Goal: Contribute content: Add original content to the website for others to see

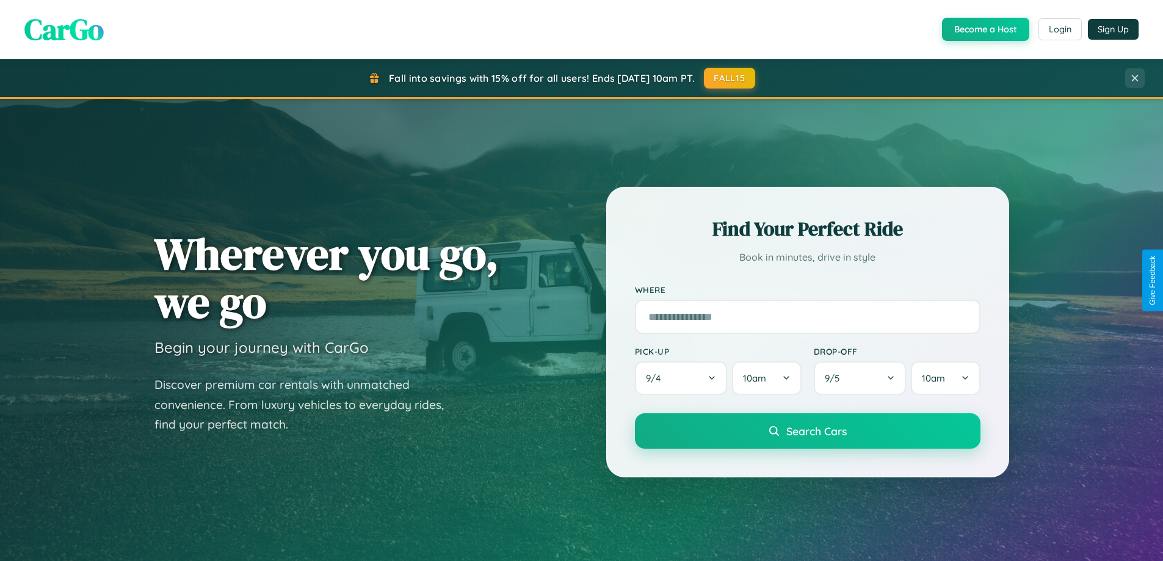
scroll to position [840, 0]
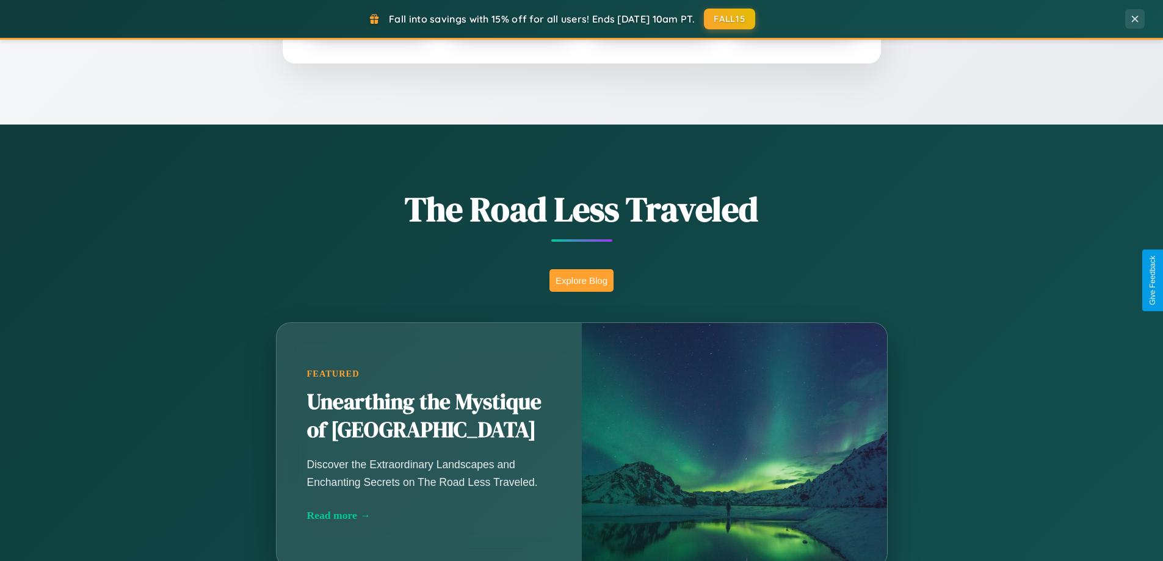
click at [581, 280] on button "Explore Blog" at bounding box center [582, 280] width 64 height 23
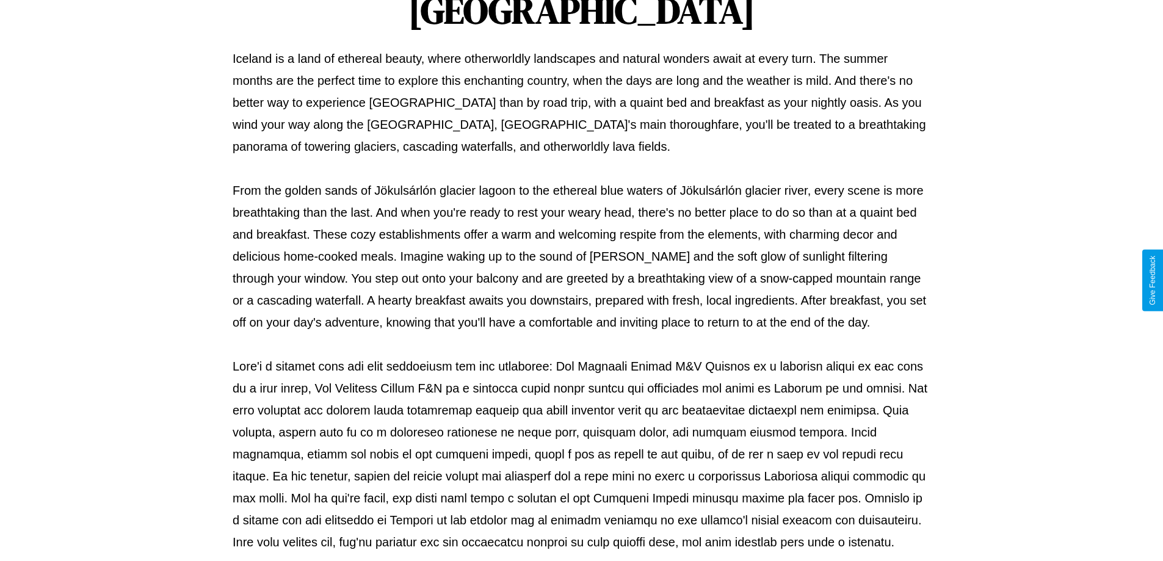
scroll to position [395, 0]
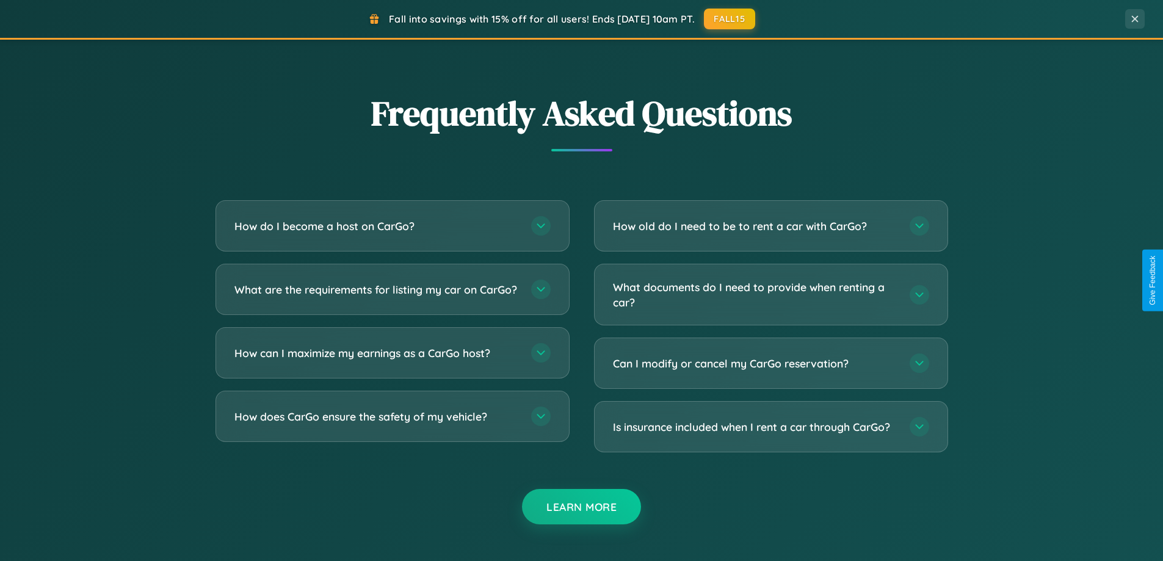
scroll to position [2350, 0]
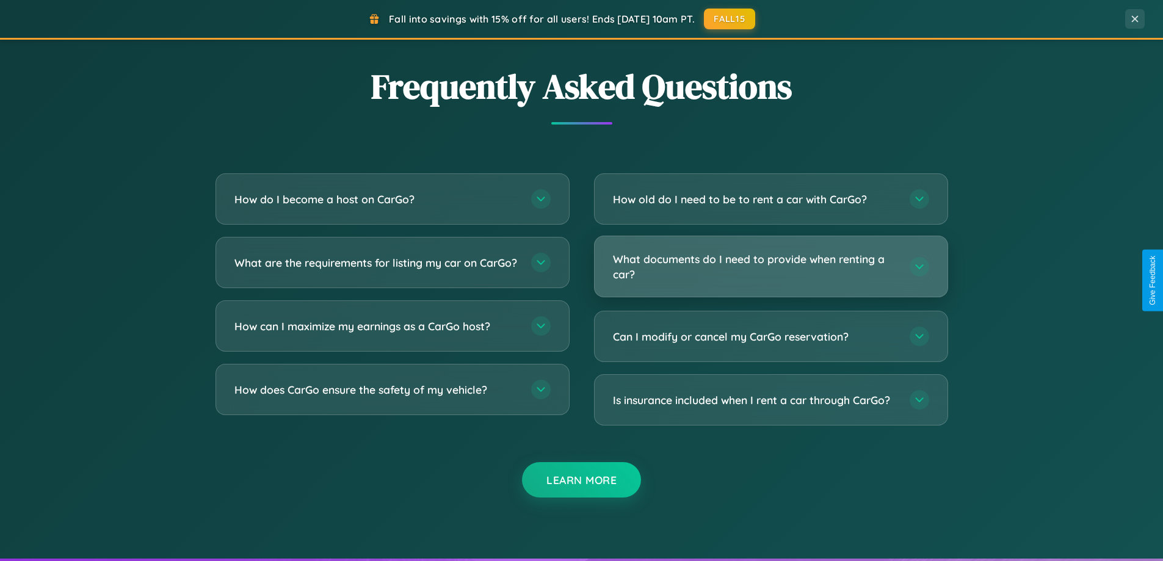
click at [771, 266] on h3 "What documents do I need to provide when renting a car?" at bounding box center [755, 267] width 285 height 30
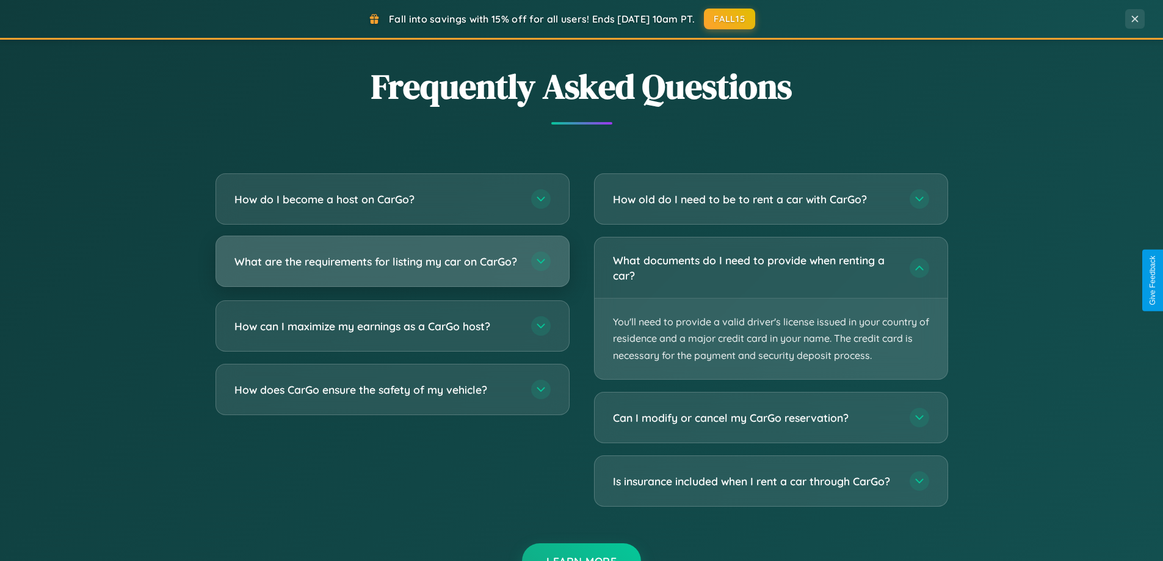
click at [392, 267] on h3 "What are the requirements for listing my car on CarGo?" at bounding box center [377, 261] width 285 height 15
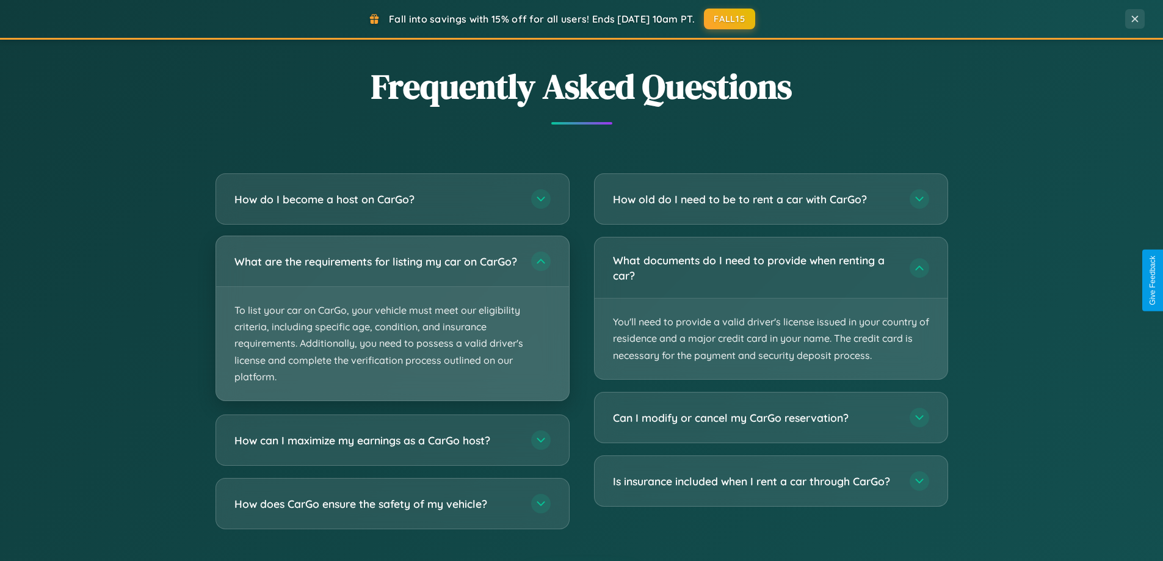
click at [392, 324] on p "To list your car on CarGo, your vehicle must meet our eligibility criteria, inc…" at bounding box center [392, 344] width 353 height 114
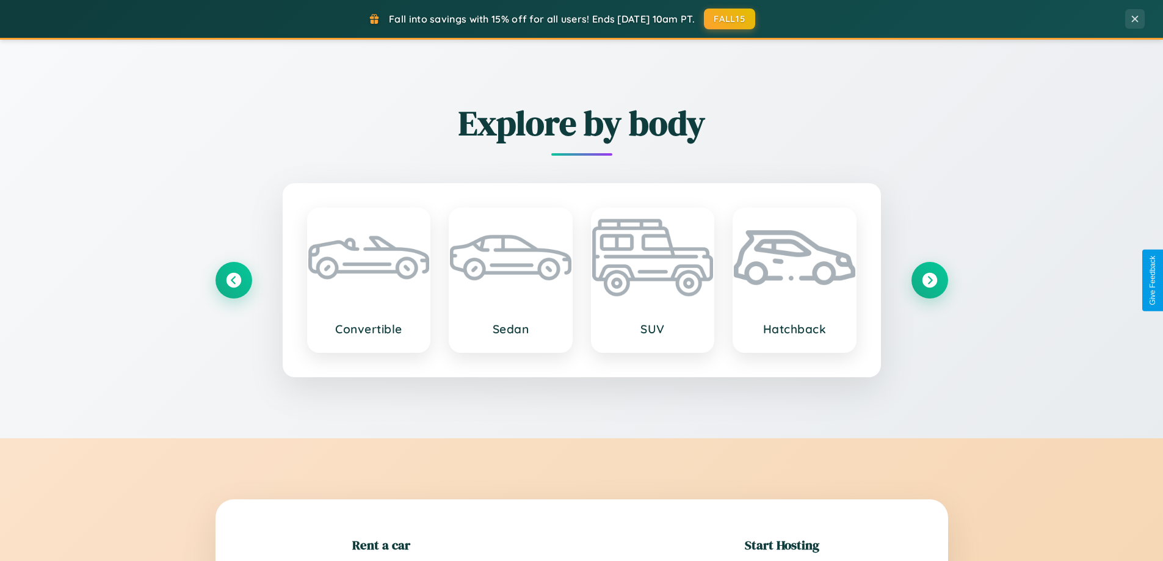
scroll to position [264, 0]
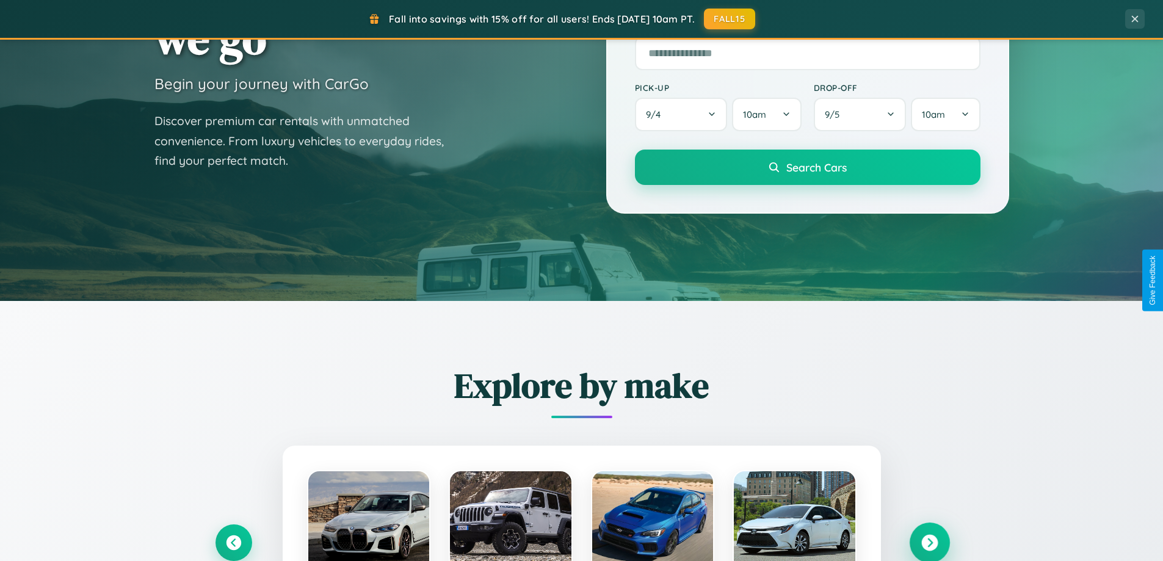
click at [930, 543] on icon at bounding box center [930, 543] width 16 height 16
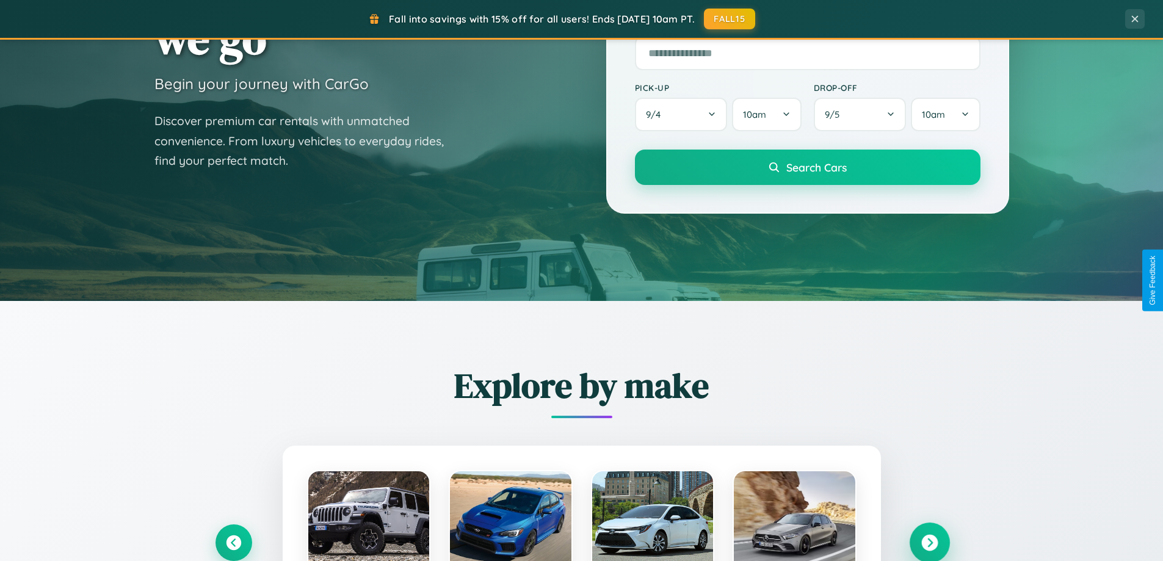
click at [930, 542] on icon at bounding box center [930, 543] width 16 height 16
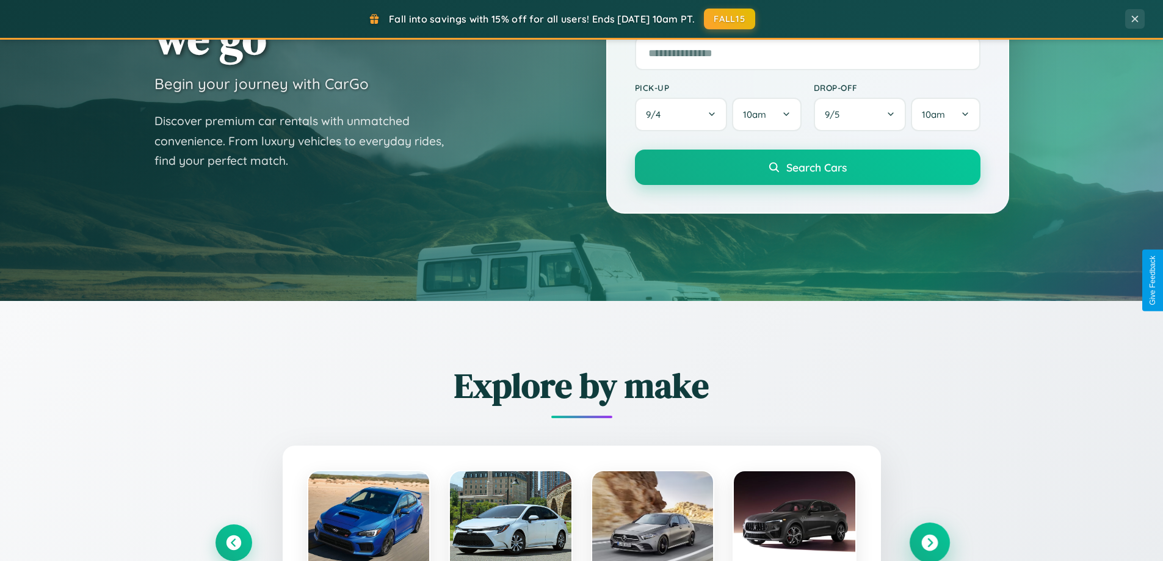
click at [930, 542] on icon at bounding box center [930, 543] width 16 height 16
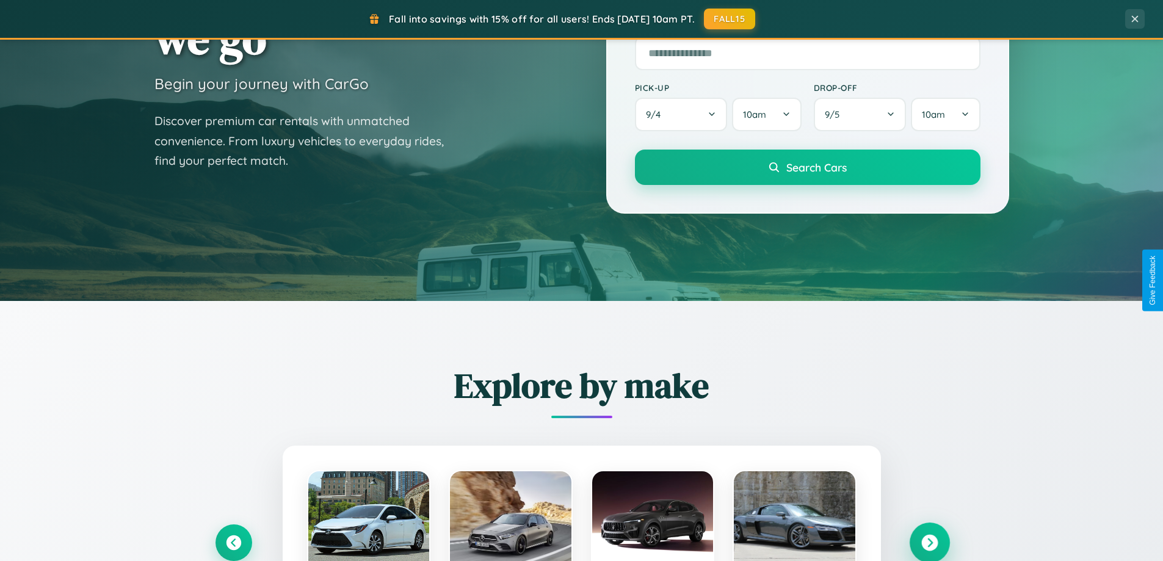
click at [930, 542] on icon at bounding box center [930, 543] width 16 height 16
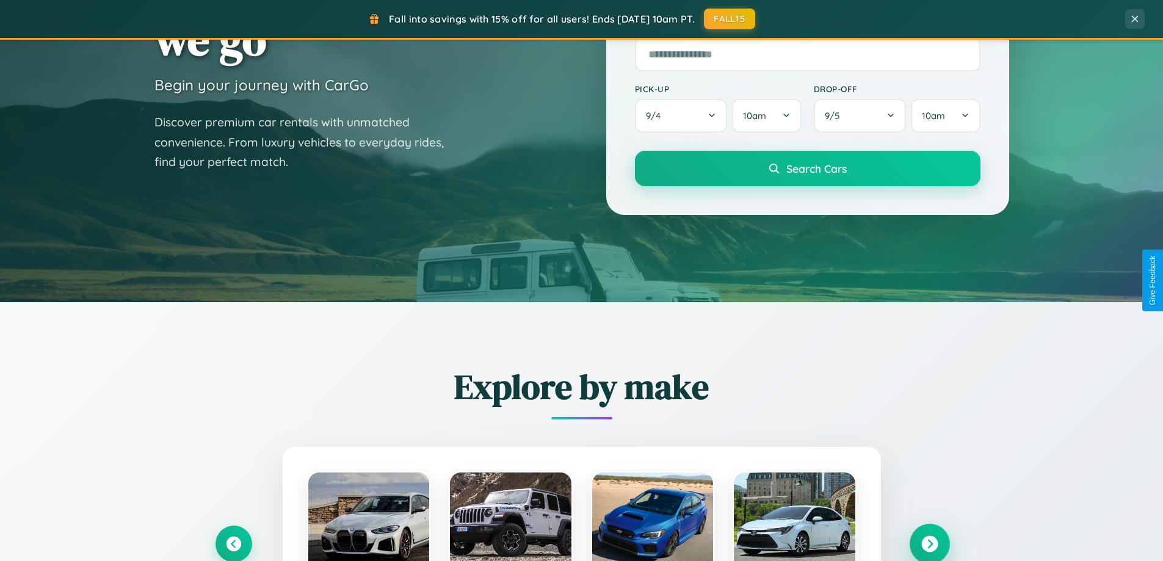
scroll to position [0, 0]
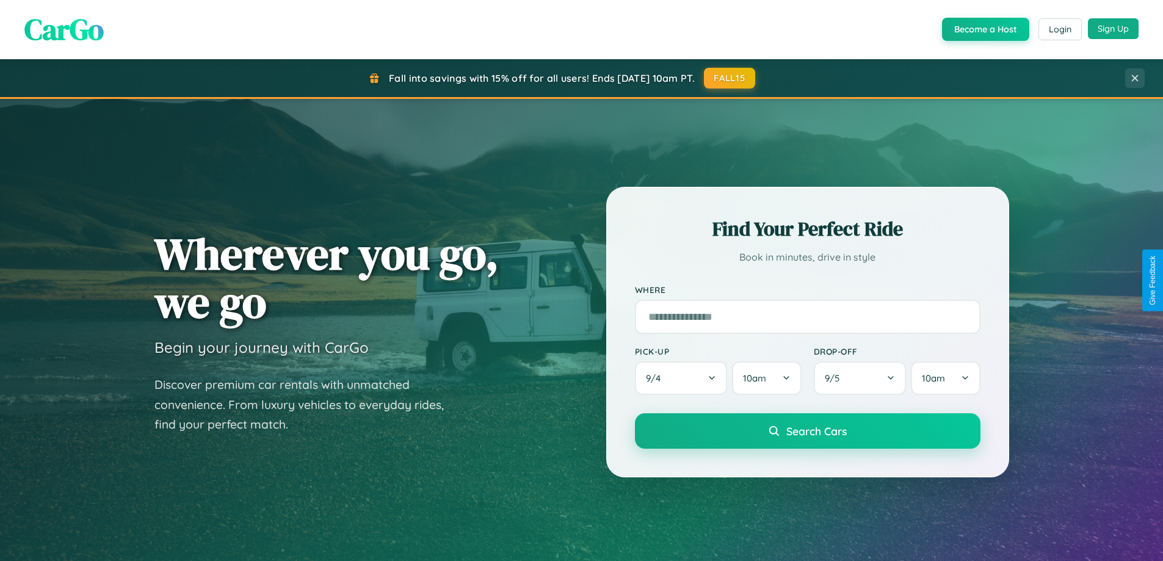
click at [1113, 29] on button "Sign Up" at bounding box center [1113, 28] width 51 height 21
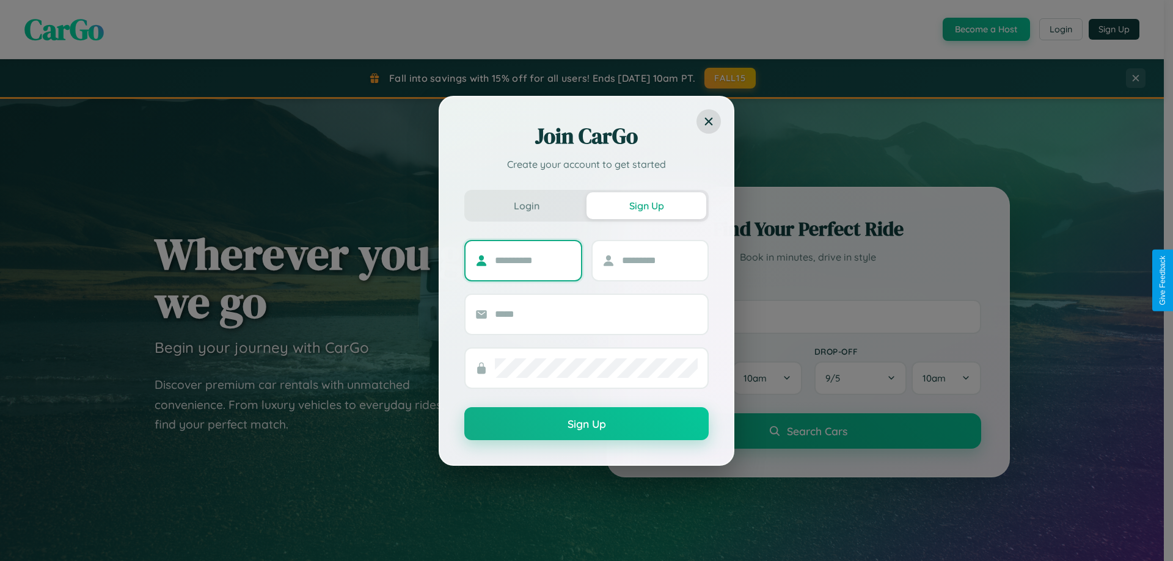
click at [533, 260] on input "text" at bounding box center [533, 261] width 76 height 20
type input "*****"
click at [659, 260] on input "text" at bounding box center [660, 261] width 76 height 20
type input "******"
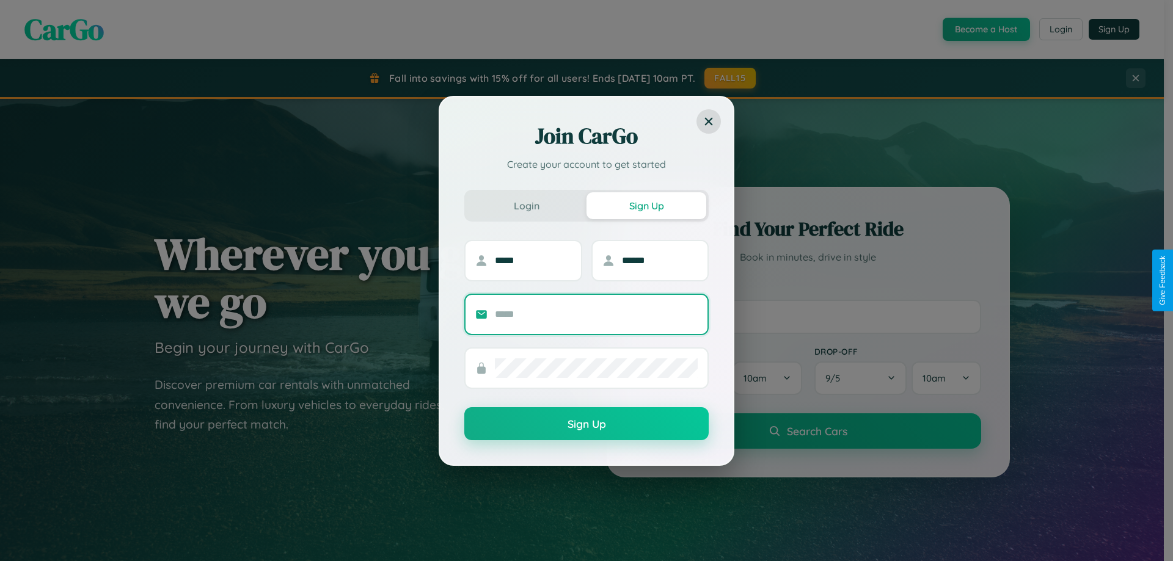
click at [596, 314] on input "text" at bounding box center [596, 315] width 203 height 20
type input "**********"
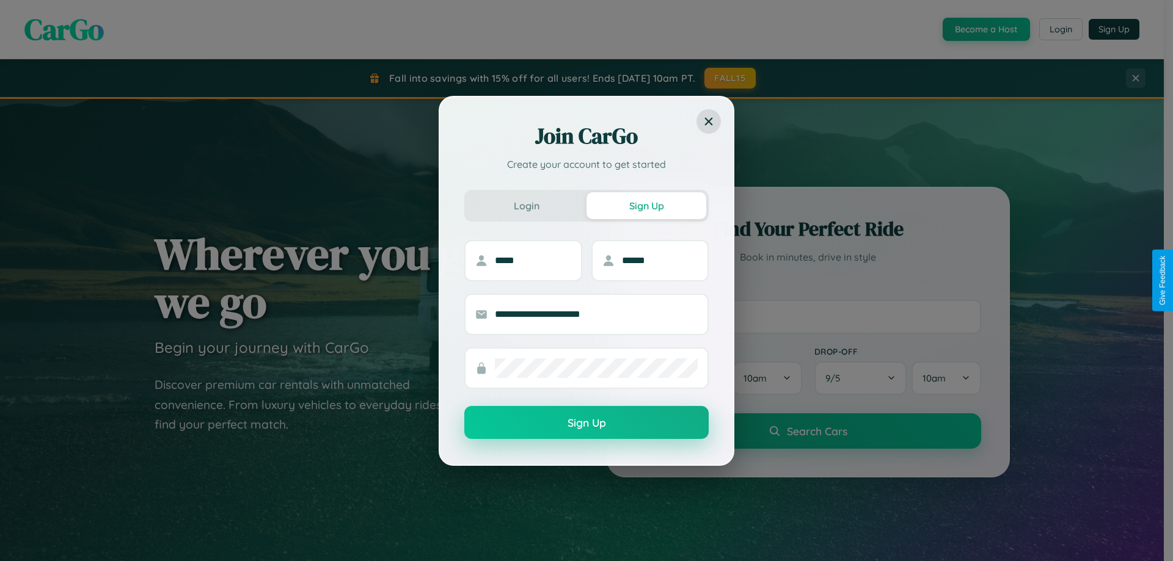
click at [586, 423] on button "Sign Up" at bounding box center [586, 422] width 244 height 33
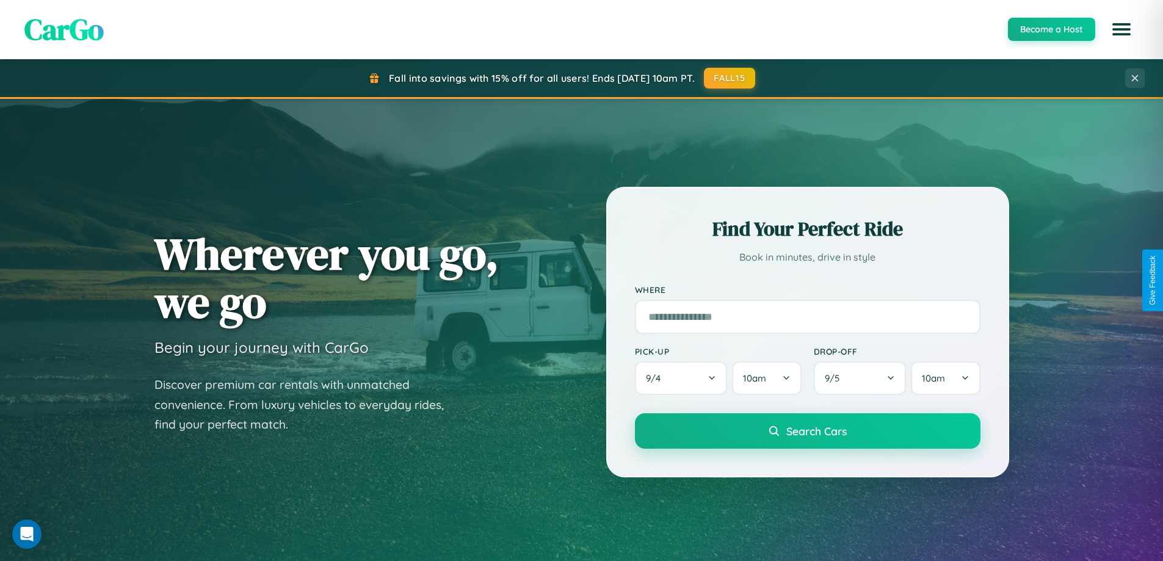
scroll to position [1962, 0]
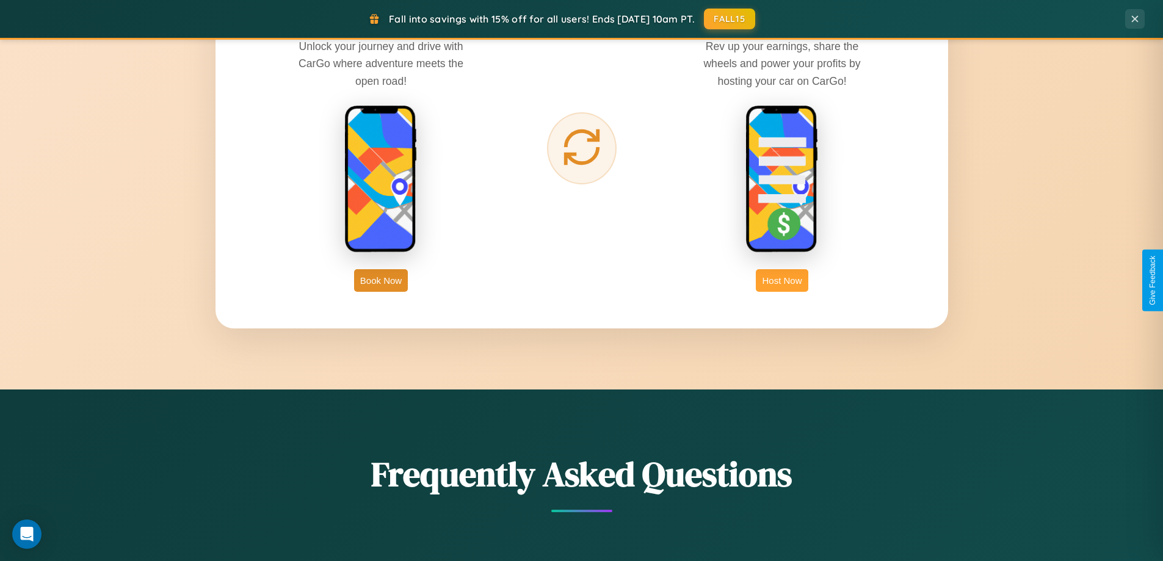
click at [782, 280] on button "Host Now" at bounding box center [782, 280] width 52 height 23
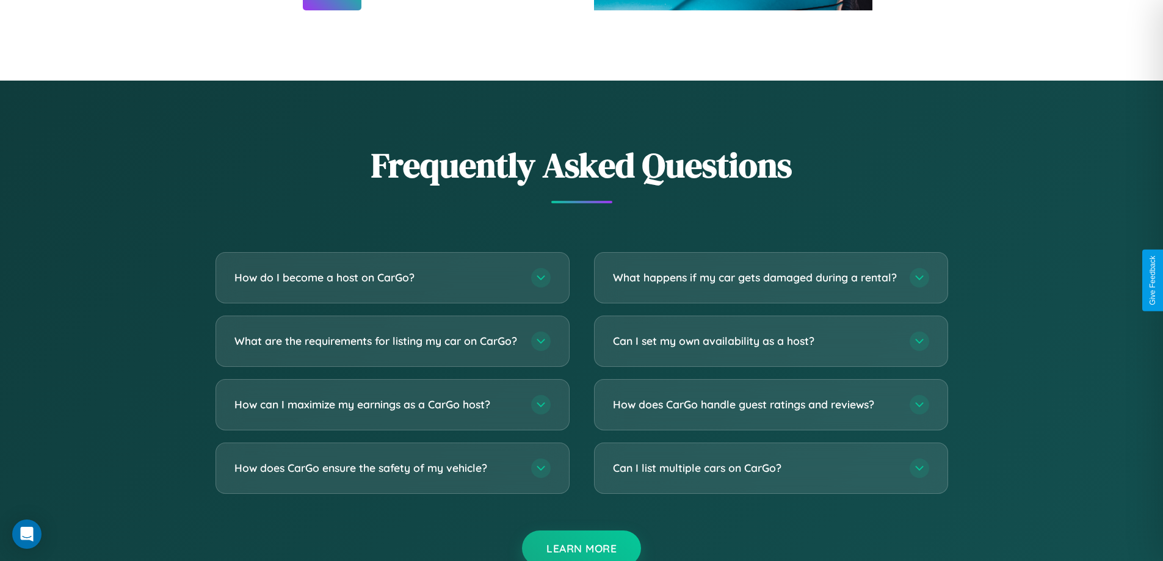
scroll to position [1651, 0]
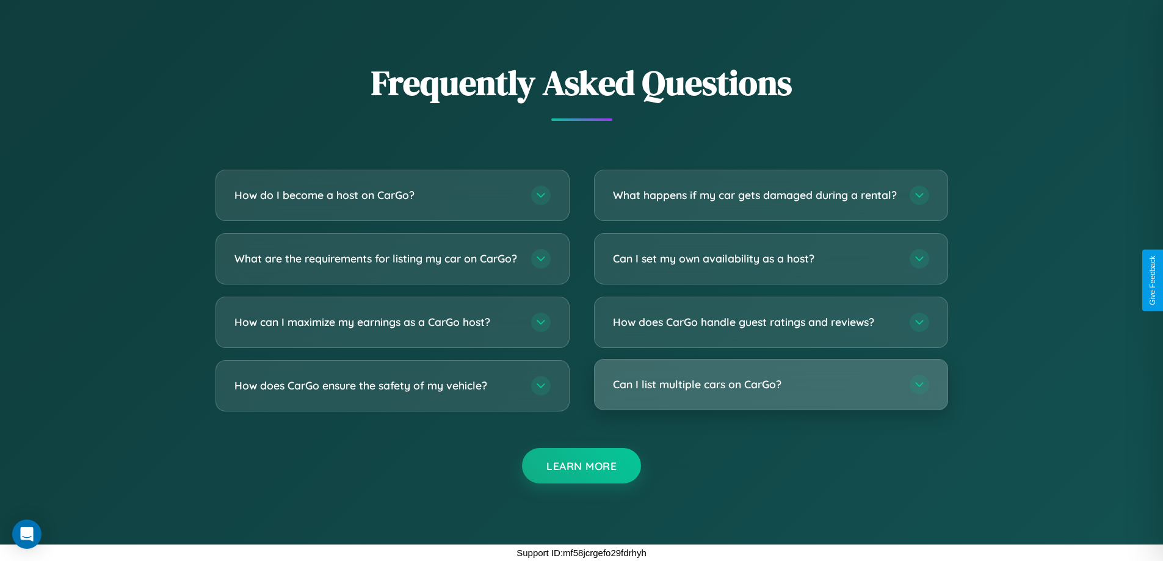
click at [771, 385] on h3 "Can I list multiple cars on CarGo?" at bounding box center [755, 384] width 285 height 15
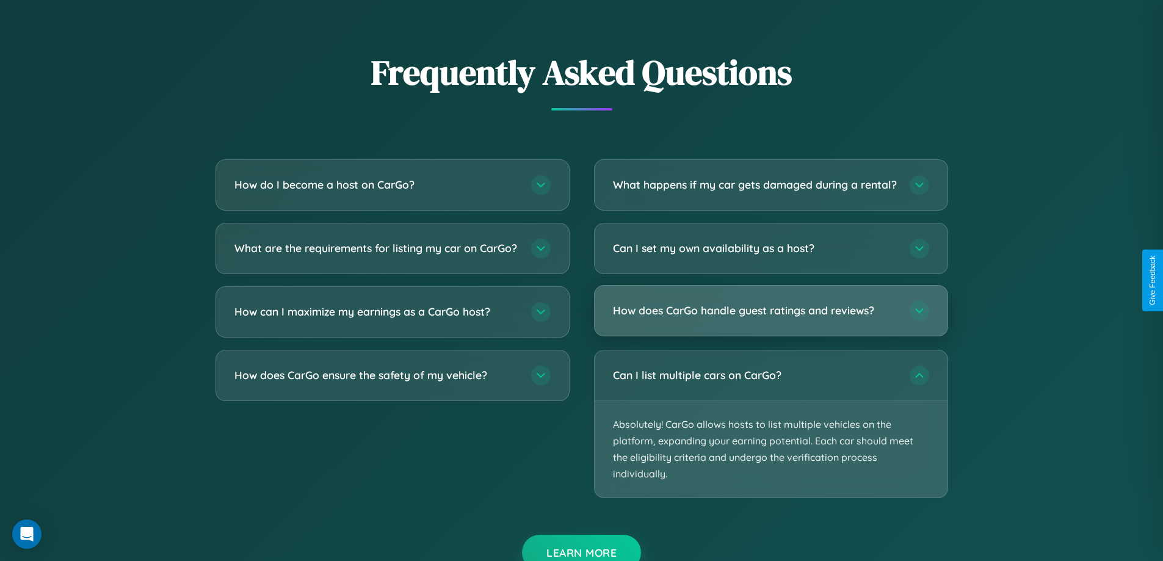
click at [771, 318] on h3 "How does CarGo handle guest ratings and reviews?" at bounding box center [755, 310] width 285 height 15
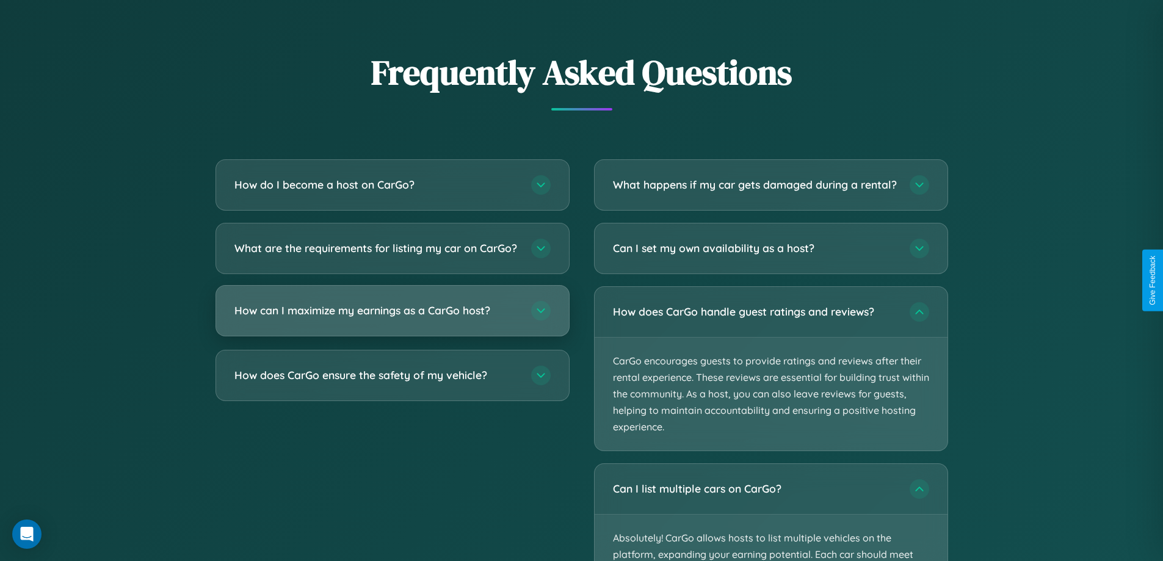
click at [392, 318] on h3 "How can I maximize my earnings as a CarGo host?" at bounding box center [377, 310] width 285 height 15
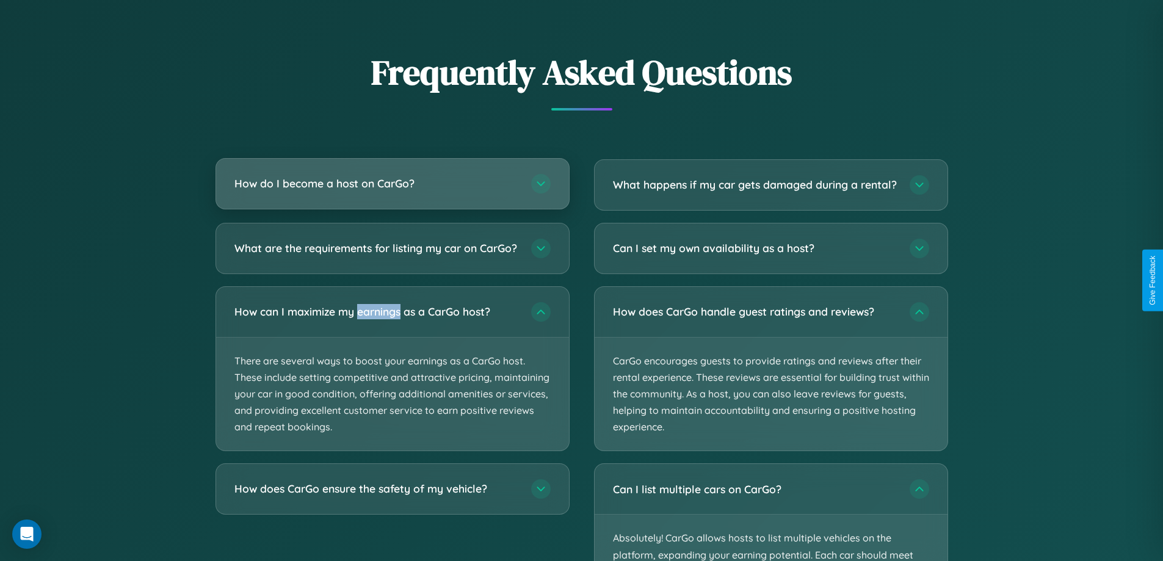
click at [392, 184] on h3 "How do I become a host on CarGo?" at bounding box center [377, 183] width 285 height 15
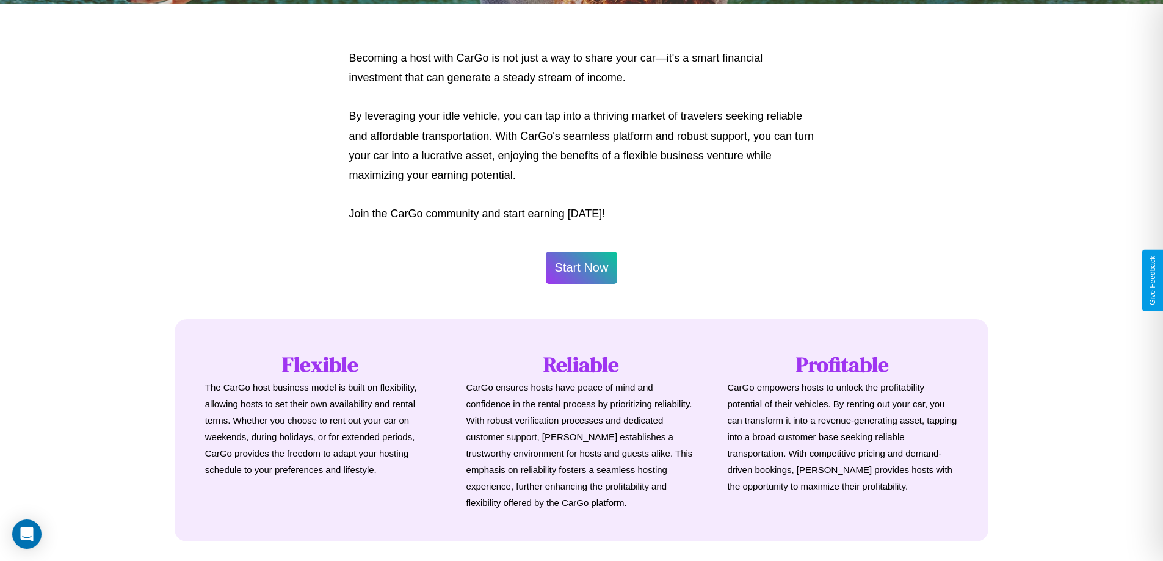
scroll to position [590, 0]
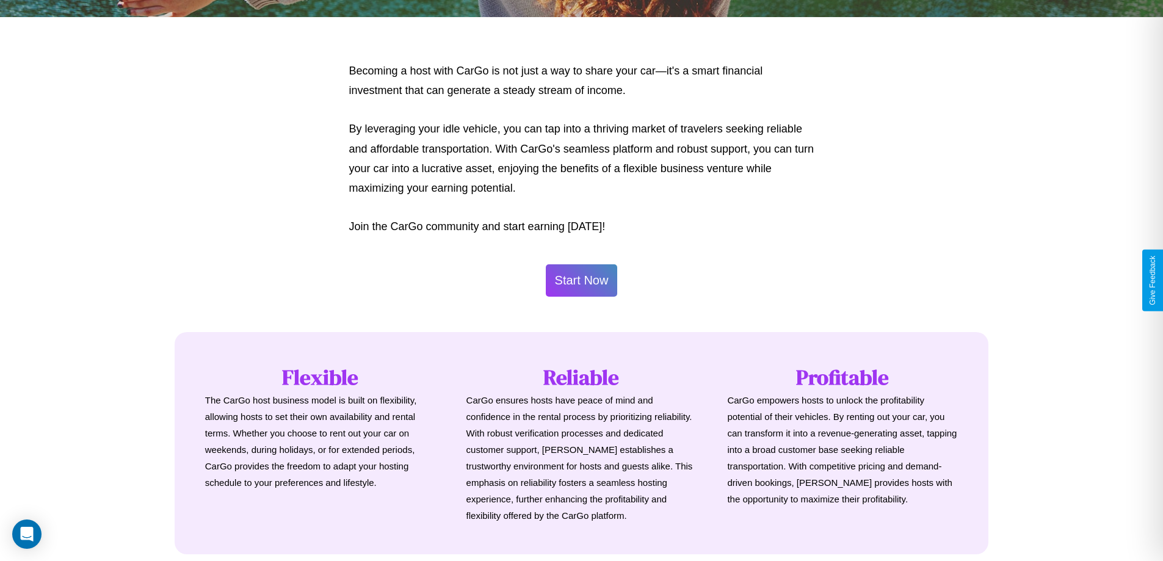
click at [581, 280] on button "Start Now" at bounding box center [582, 280] width 72 height 32
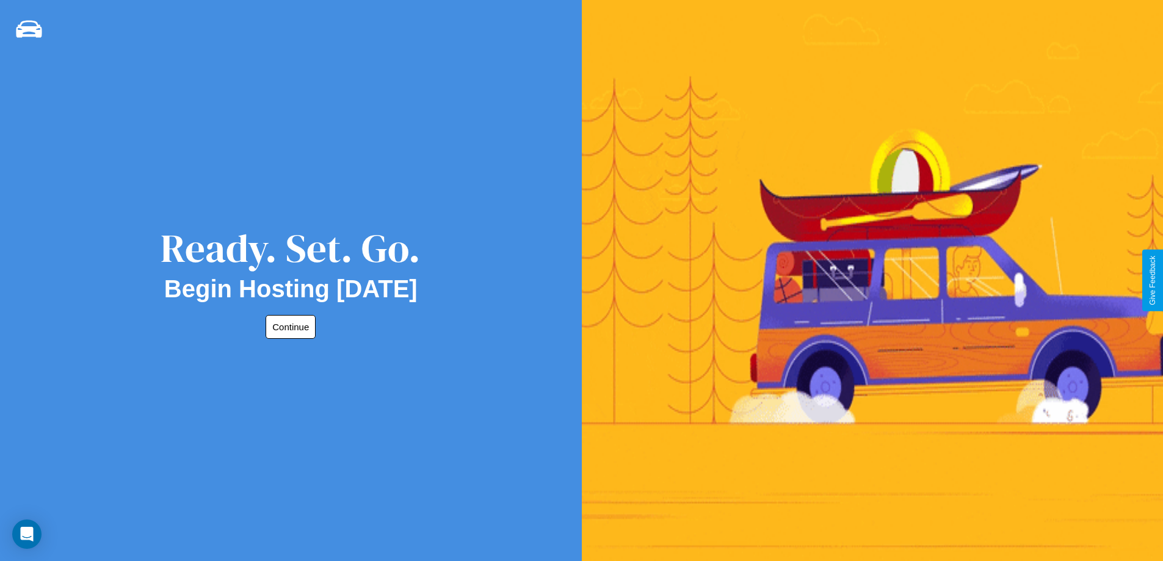
click at [288, 327] on button "Continue" at bounding box center [291, 327] width 50 height 24
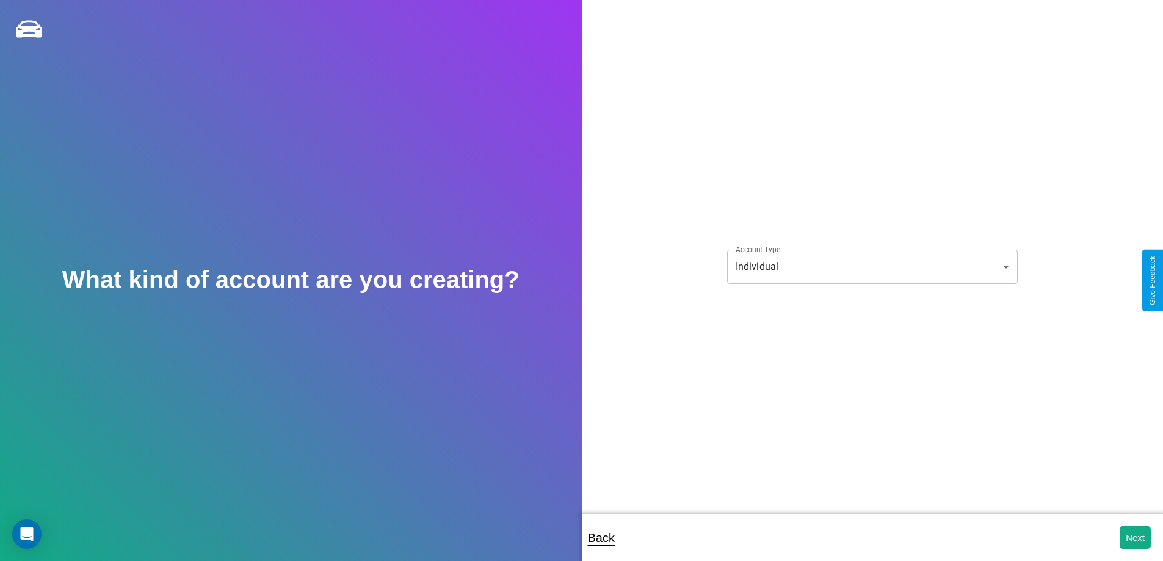
click at [872, 266] on body "**********" at bounding box center [581, 289] width 1163 height 578
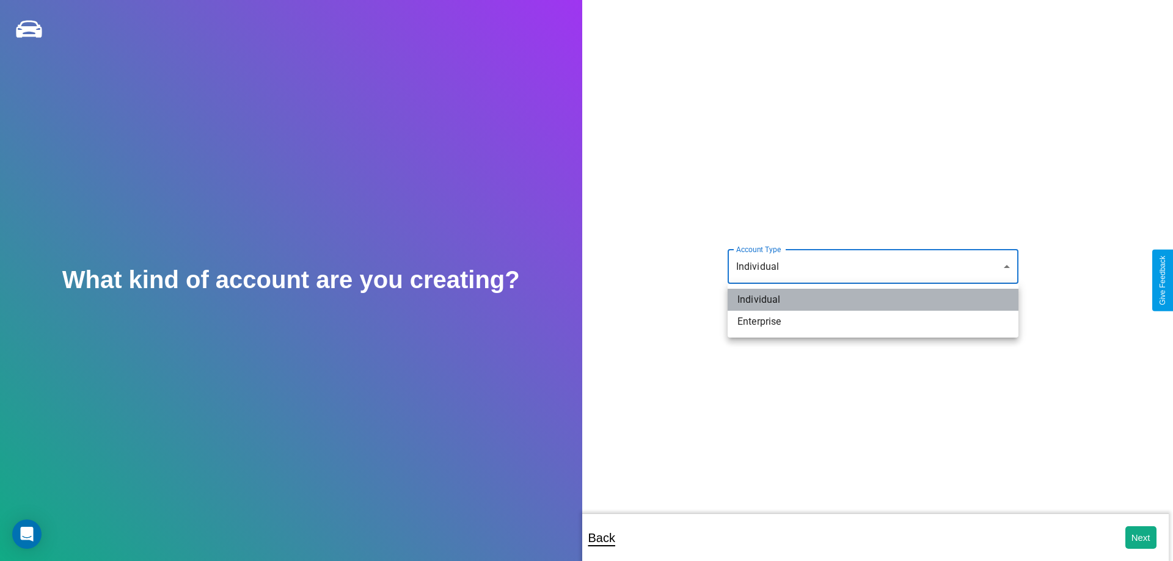
click at [873, 300] on li "Individual" at bounding box center [872, 300] width 291 height 22
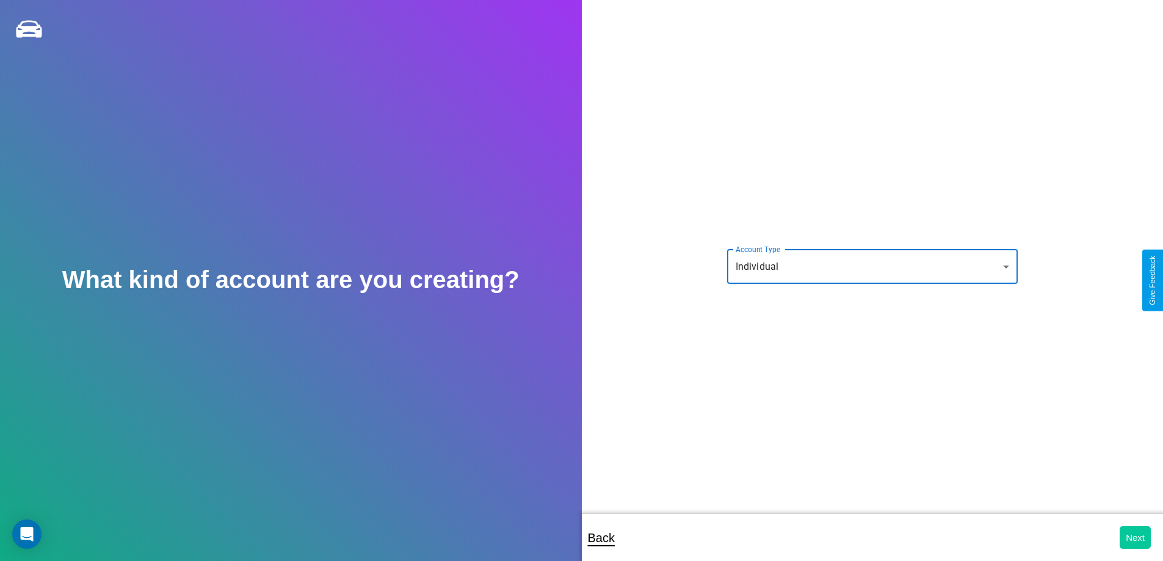
click at [1135, 537] on button "Next" at bounding box center [1135, 537] width 31 height 23
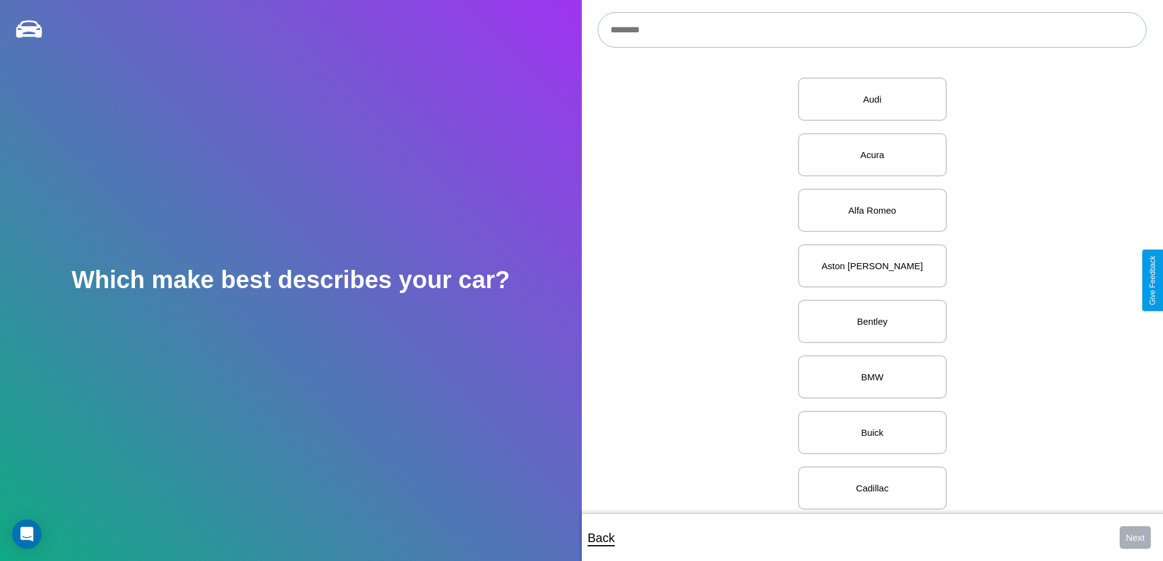
click at [872, 30] on input "text" at bounding box center [872, 29] width 549 height 35
type input "****"
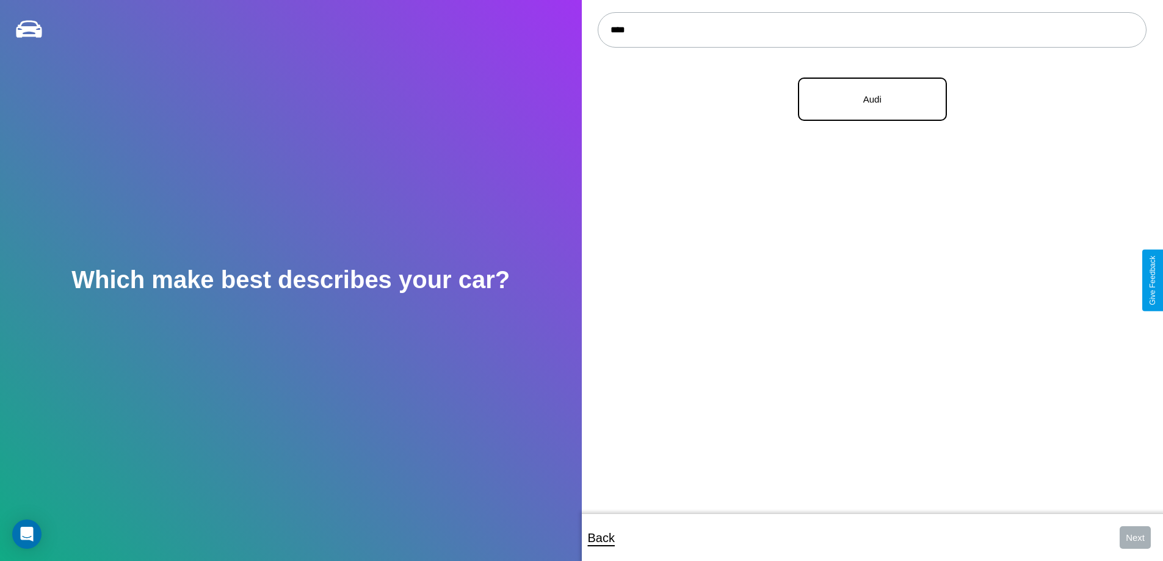
click at [868, 100] on p "Audi" at bounding box center [873, 99] width 122 height 16
click at [1135, 537] on button "Next" at bounding box center [1135, 537] width 31 height 23
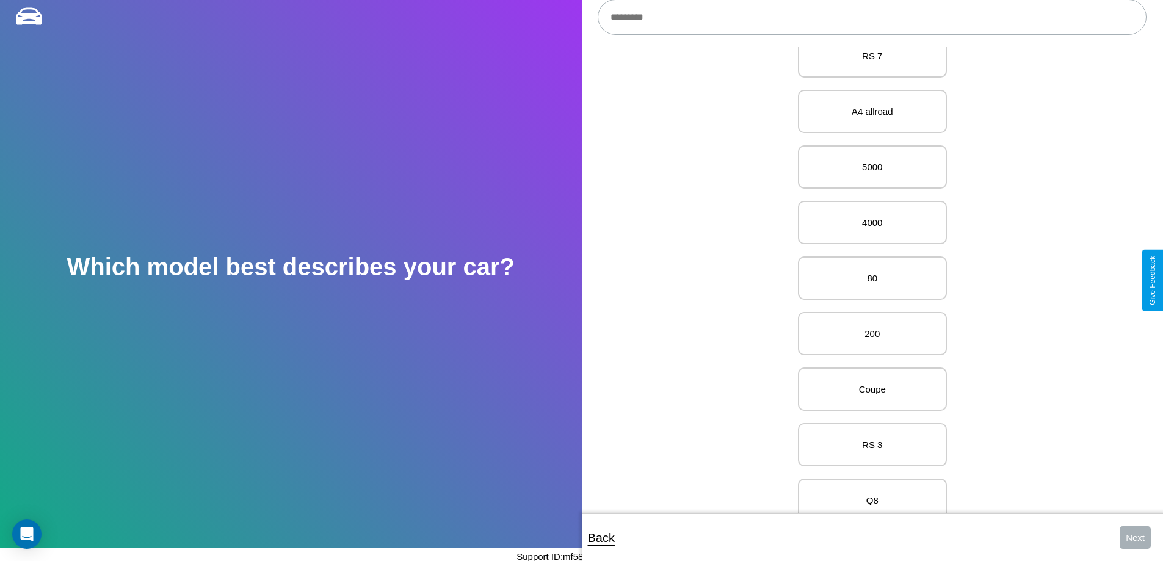
scroll to position [1752, 0]
click at [868, 280] on p "RS 3" at bounding box center [873, 280] width 122 height 16
click at [1135, 537] on button "Next" at bounding box center [1135, 537] width 31 height 23
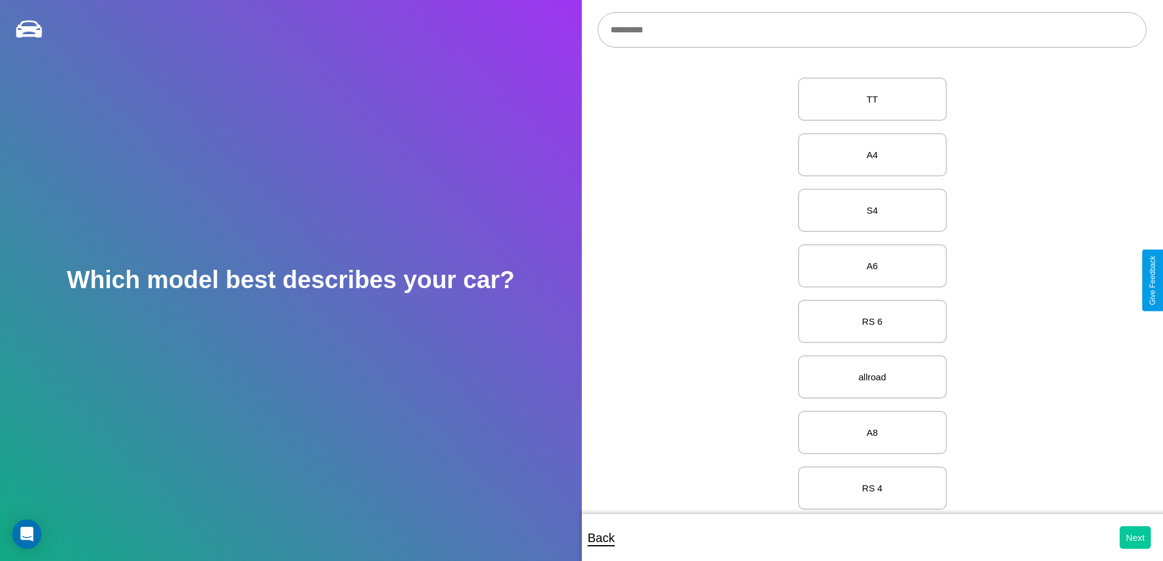
select select "*****"
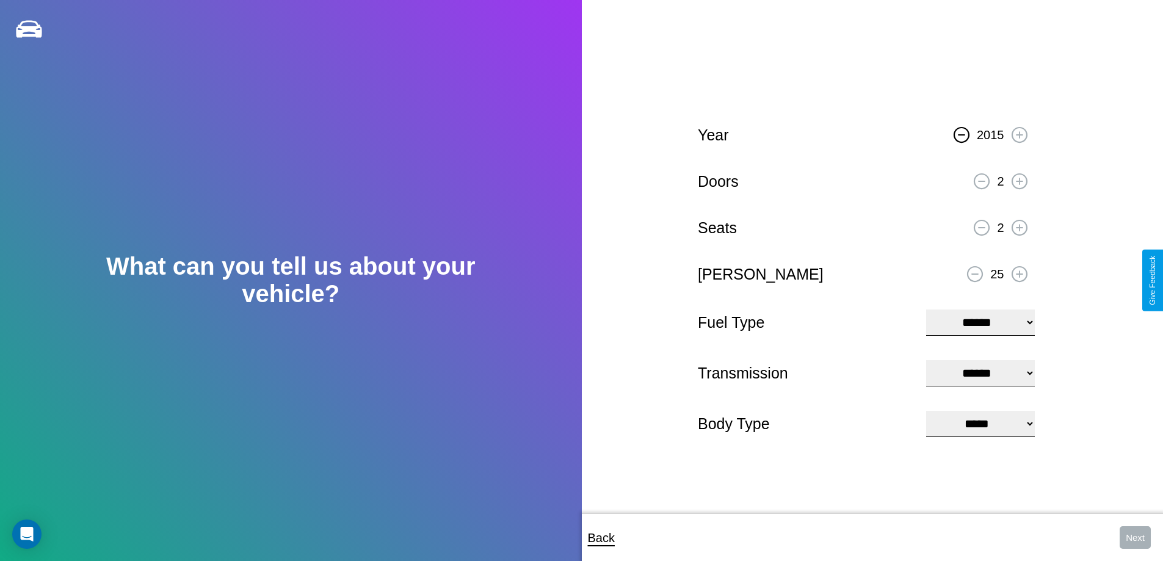
click at [962, 134] on icon at bounding box center [961, 134] width 7 height 1
click at [1019, 180] on icon at bounding box center [1019, 181] width 7 height 7
click at [1019, 226] on icon at bounding box center [1019, 227] width 7 height 7
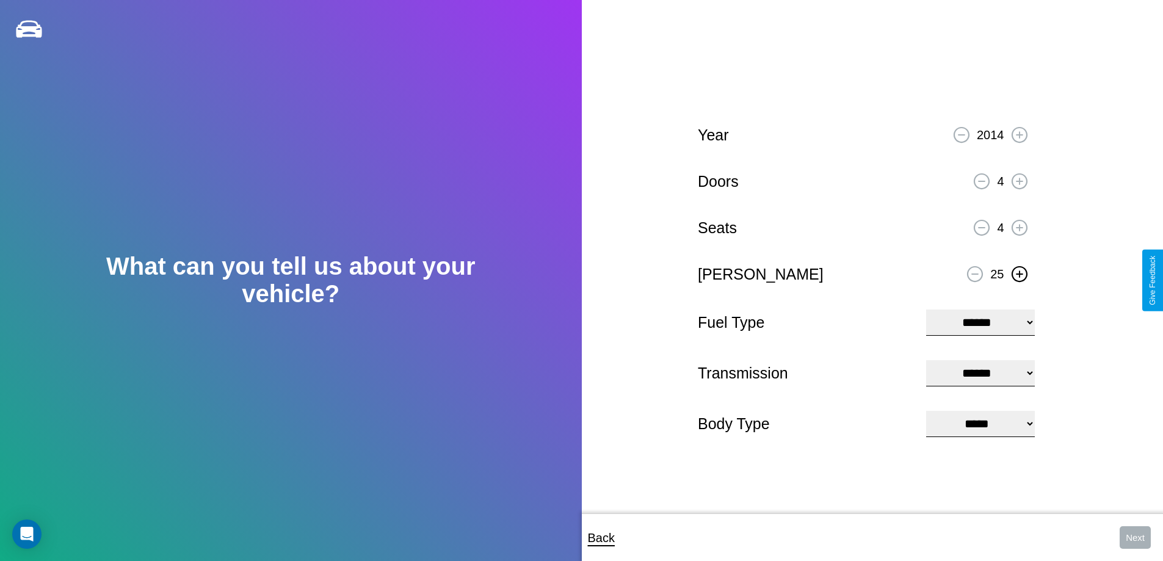
click at [1019, 272] on icon at bounding box center [1019, 274] width 7 height 7
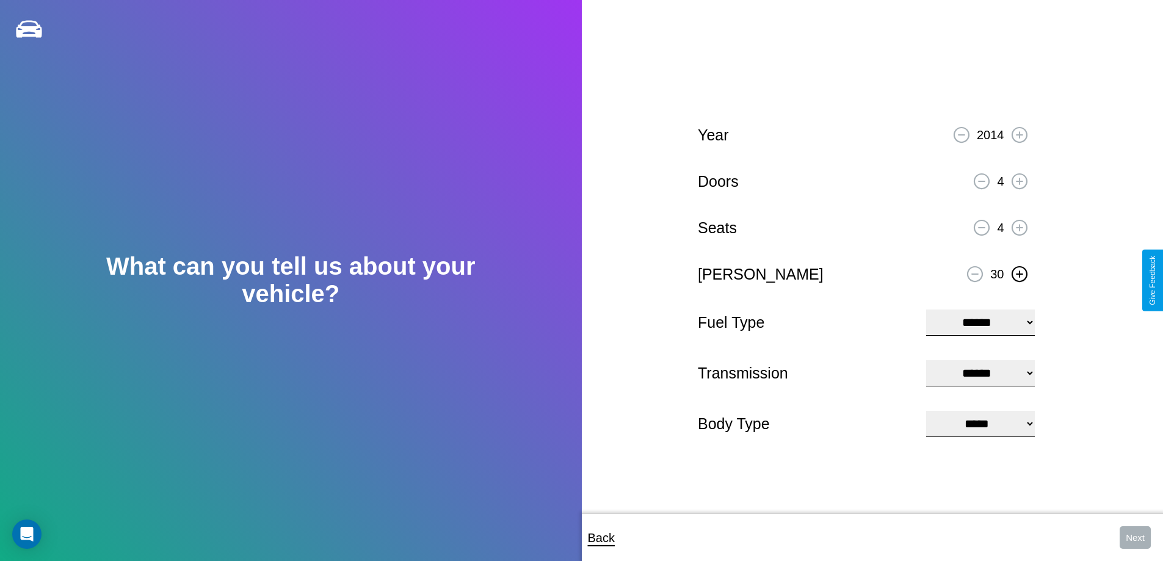
click at [1019, 272] on icon at bounding box center [1019, 274] width 7 height 7
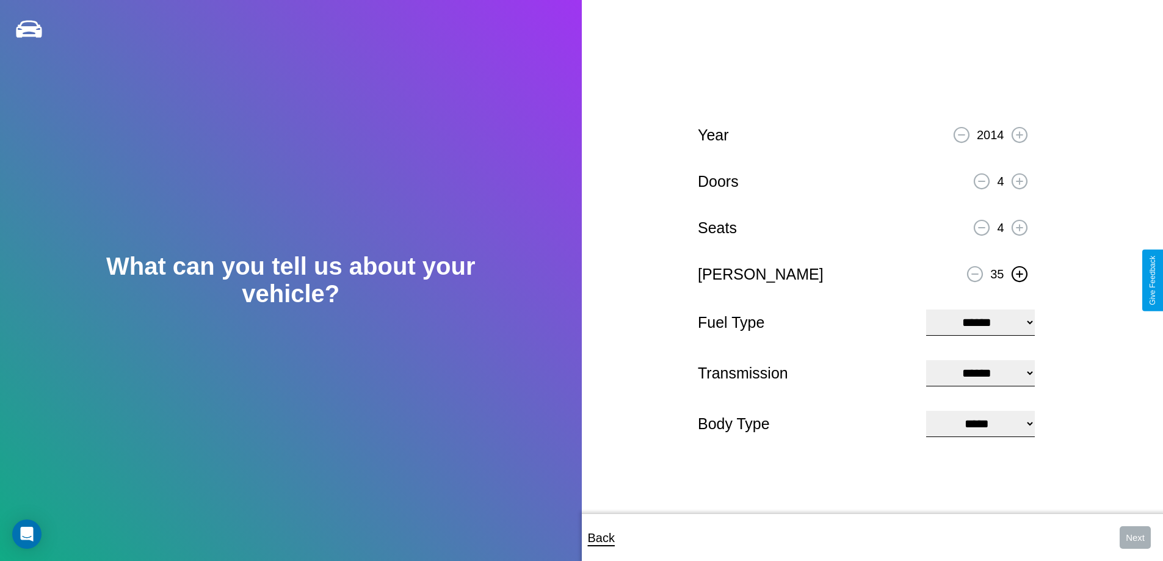
click at [980, 321] on select "**********" at bounding box center [980, 323] width 108 height 26
select select "********"
click at [980, 373] on select "****** ********* ******" at bounding box center [980, 373] width 108 height 26
select select "*********"
click at [980, 425] on select "**********" at bounding box center [980, 424] width 108 height 26
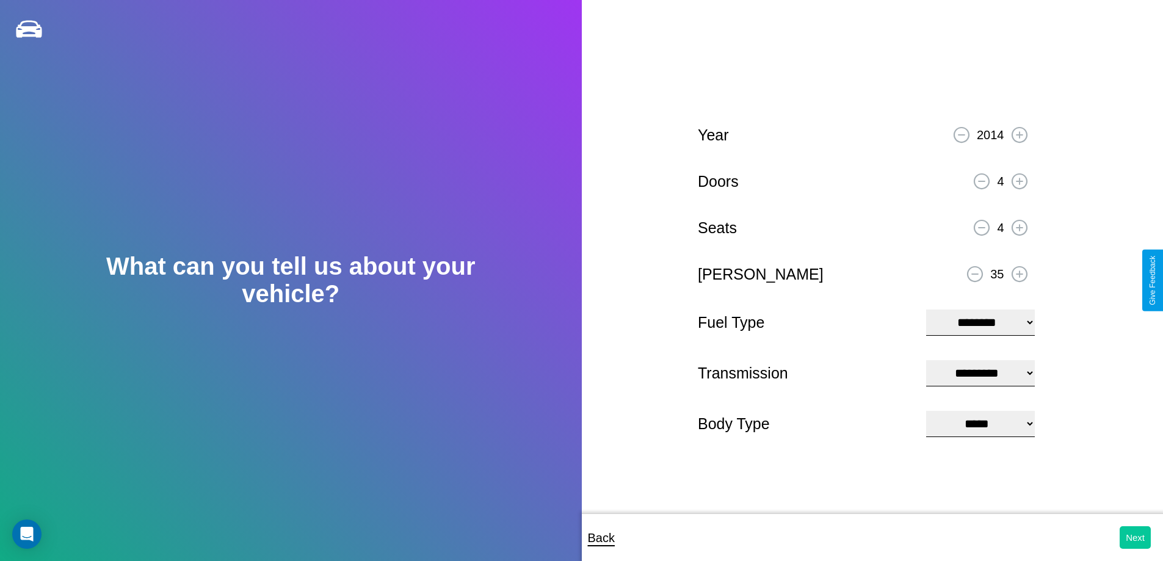
click at [1135, 537] on button "Next" at bounding box center [1135, 537] width 31 height 23
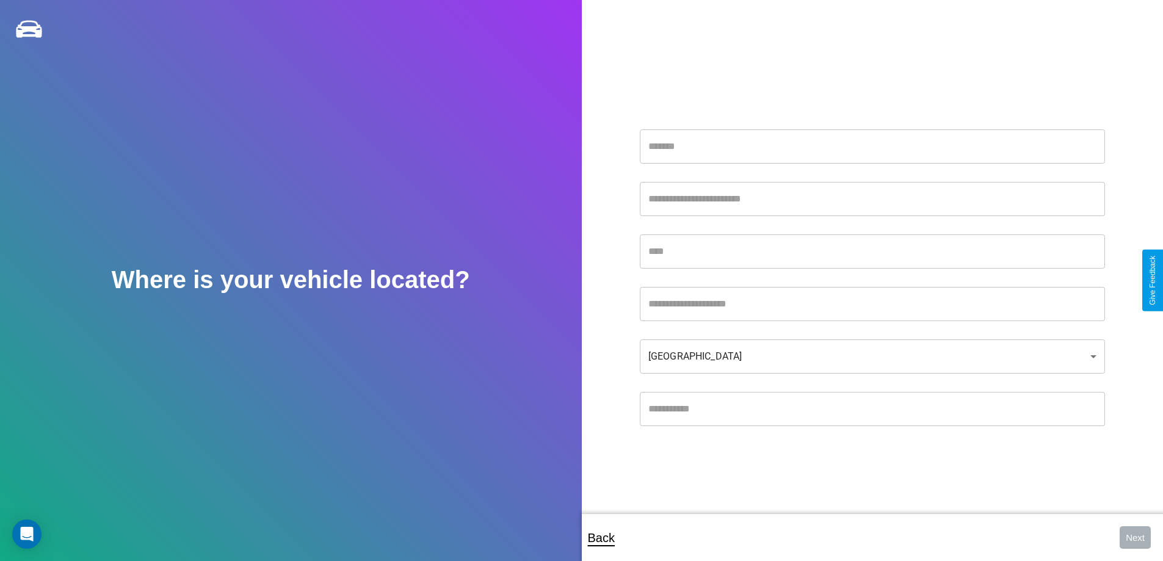
click at [872, 146] on input "text" at bounding box center [872, 146] width 465 height 34
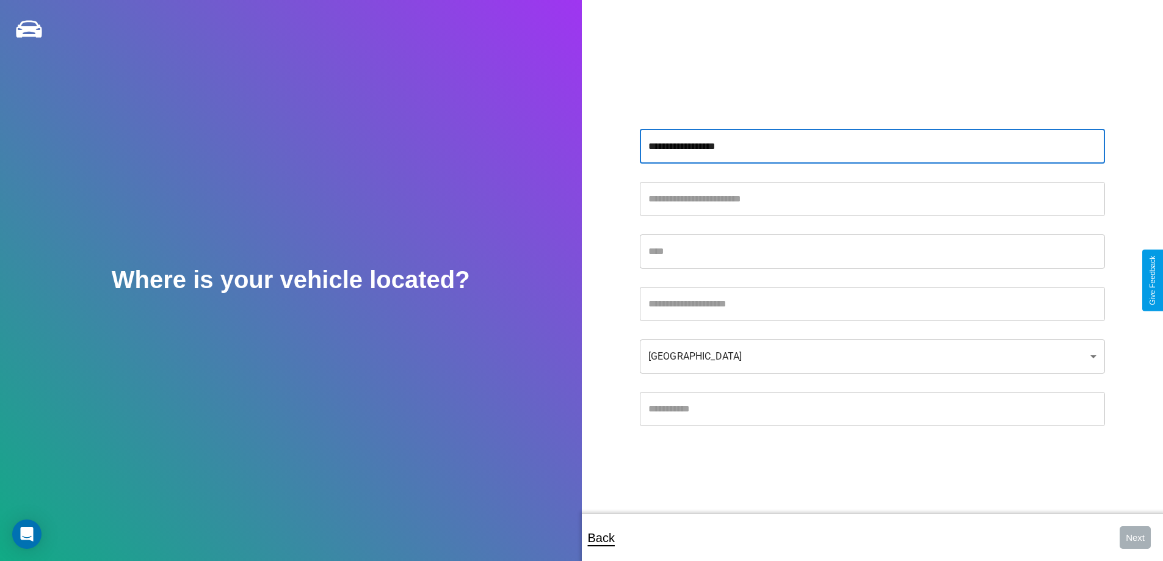
type input "**********"
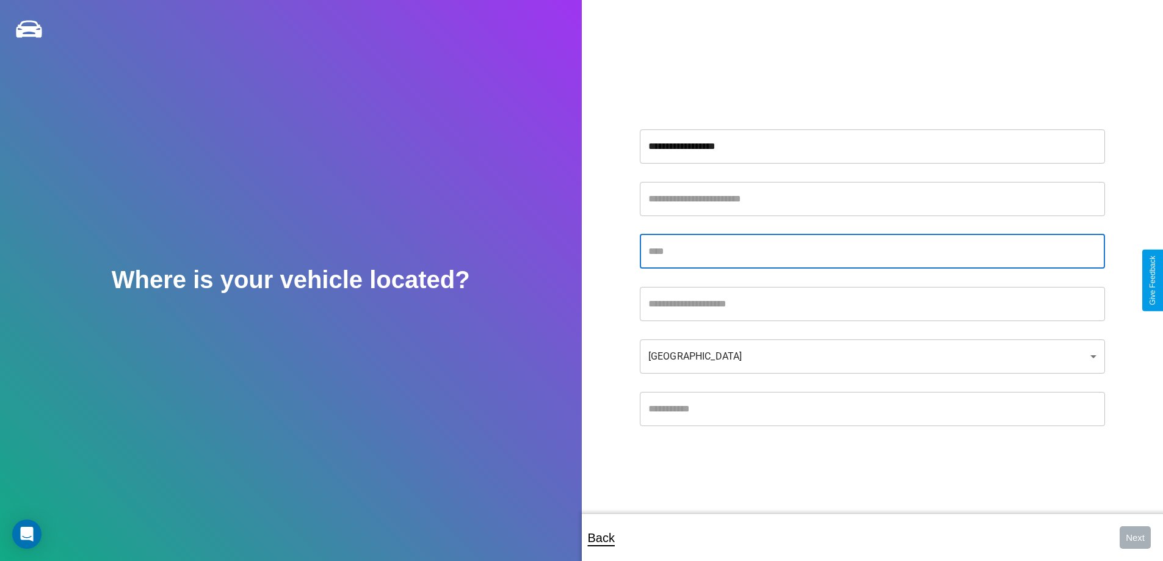
click at [872, 251] on input "text" at bounding box center [872, 252] width 465 height 34
type input "******"
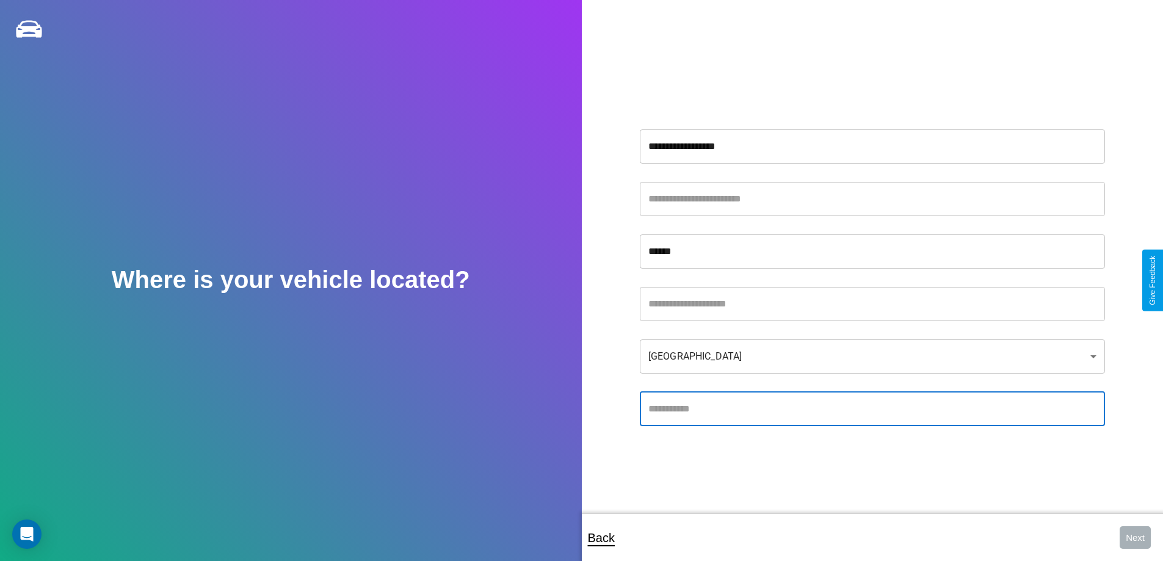
click at [872, 409] on input "text" at bounding box center [872, 409] width 465 height 34
type input "*****"
click at [872, 356] on body "**********" at bounding box center [581, 289] width 1163 height 578
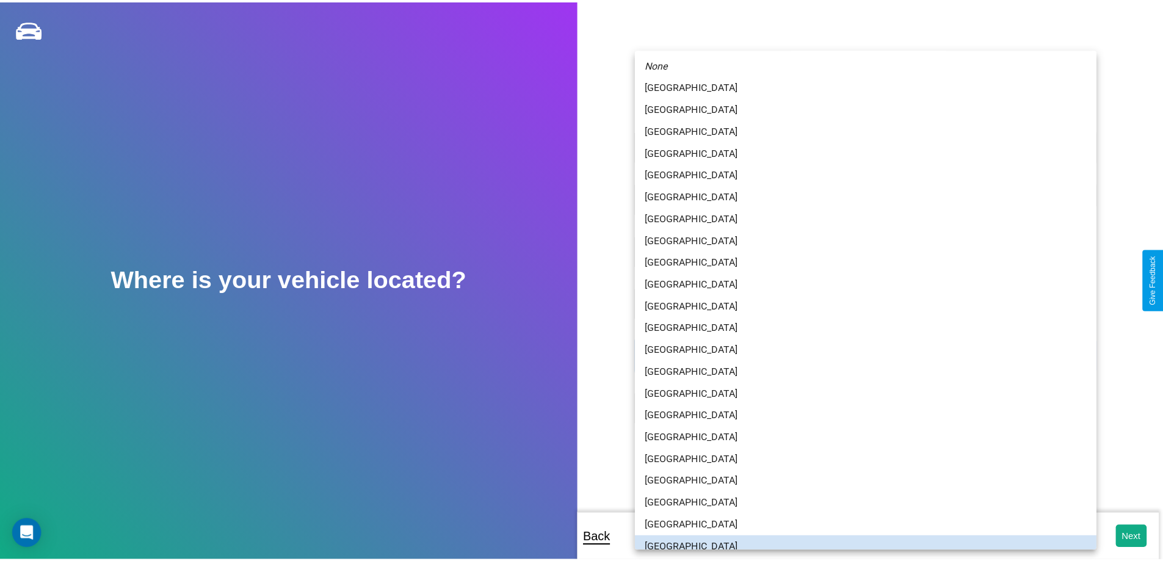
scroll to position [8, 0]
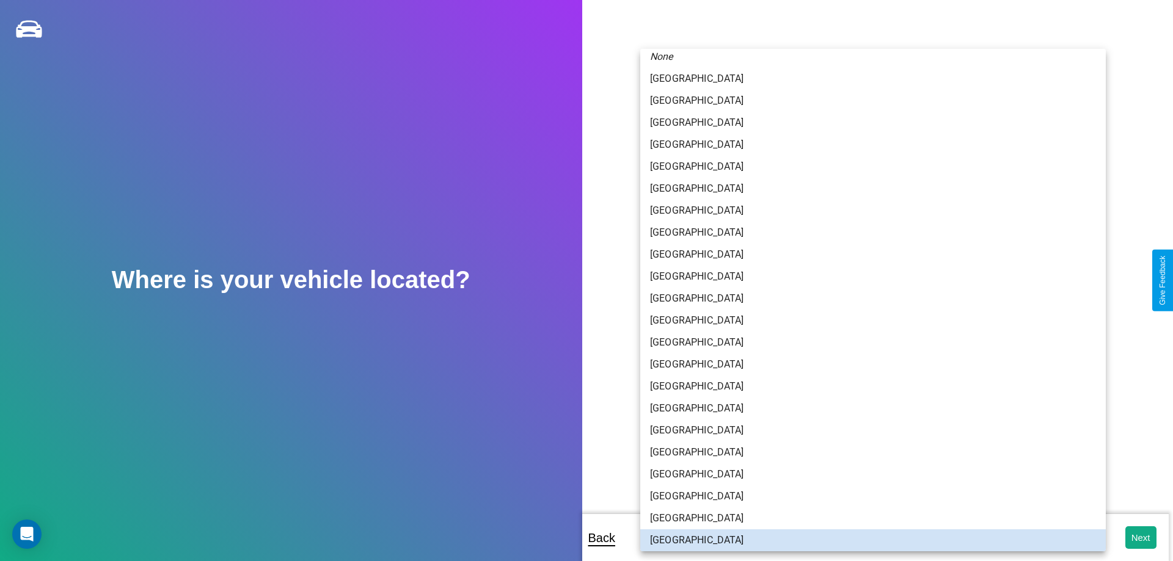
click at [868, 475] on li "[GEOGRAPHIC_DATA]" at bounding box center [872, 475] width 465 height 22
type input "*****"
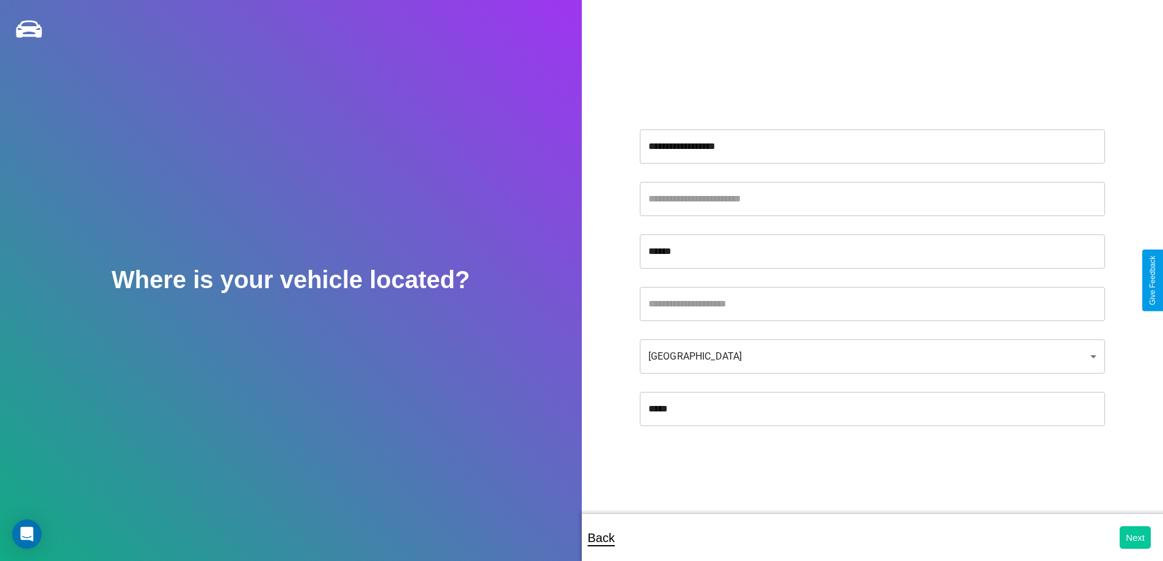
click at [1135, 537] on button "Next" at bounding box center [1135, 537] width 31 height 23
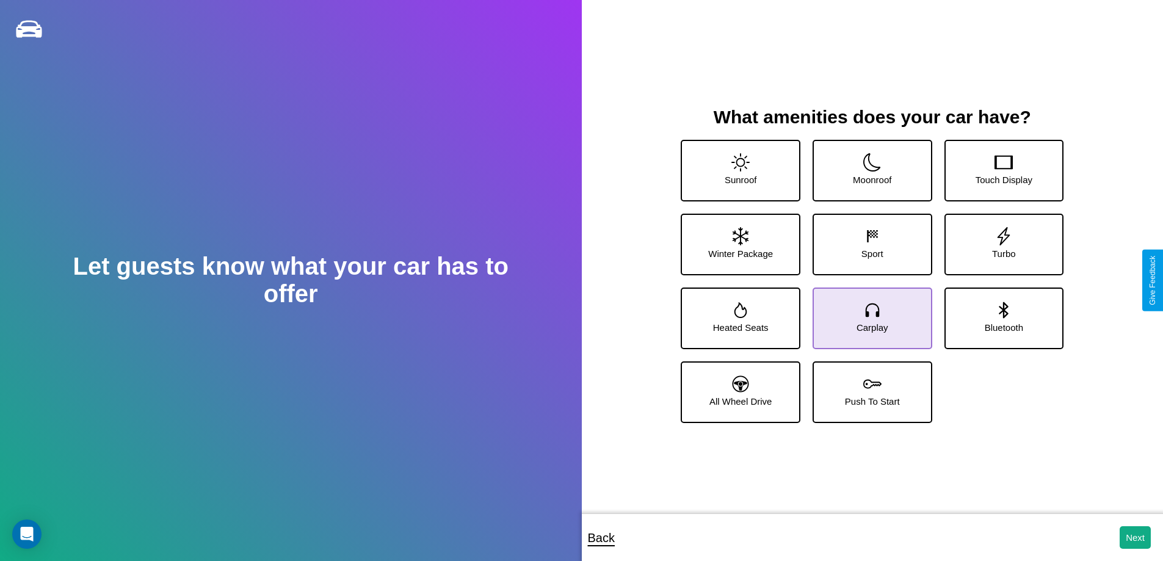
click at [868, 313] on icon at bounding box center [873, 310] width 18 height 18
click at [868, 166] on icon at bounding box center [873, 162] width 18 height 18
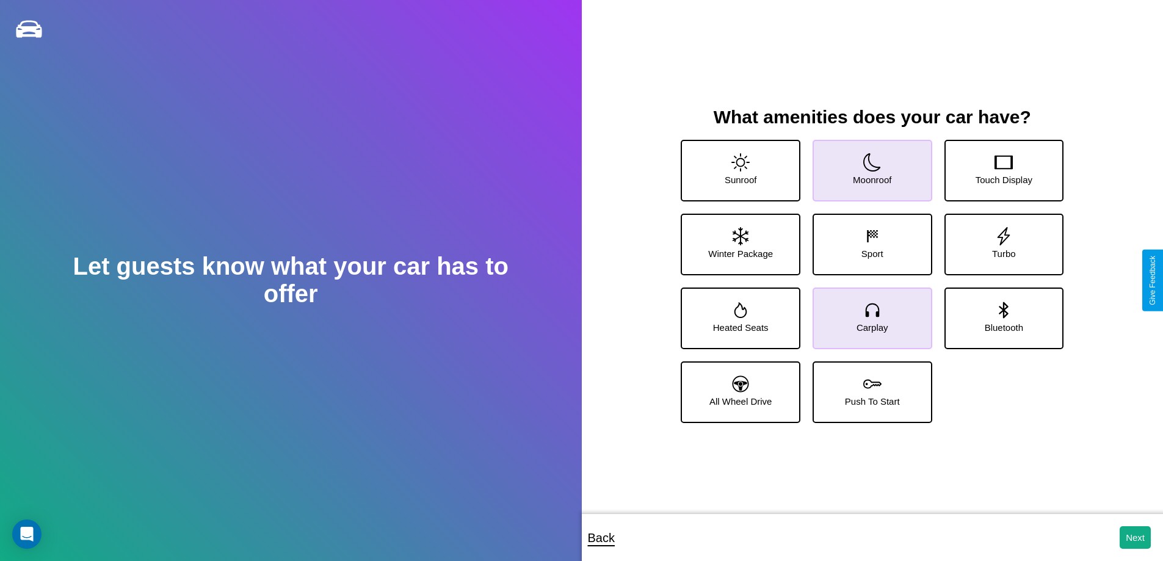
click at [868, 166] on icon at bounding box center [873, 162] width 18 height 18
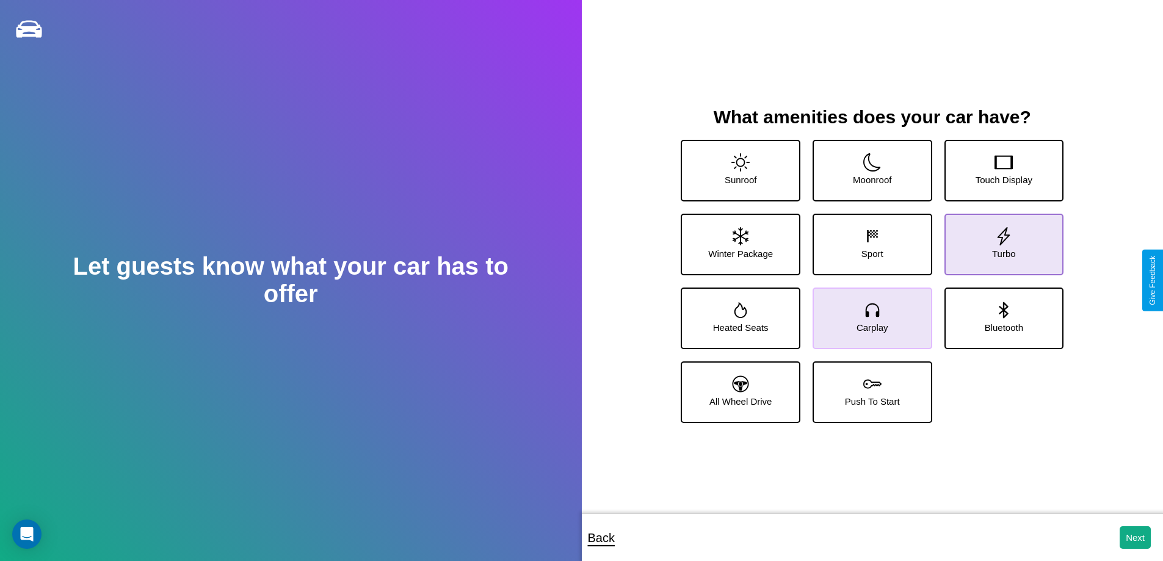
click at [996, 239] on icon at bounding box center [1004, 236] width 18 height 18
click at [1000, 313] on icon at bounding box center [1004, 310] width 9 height 16
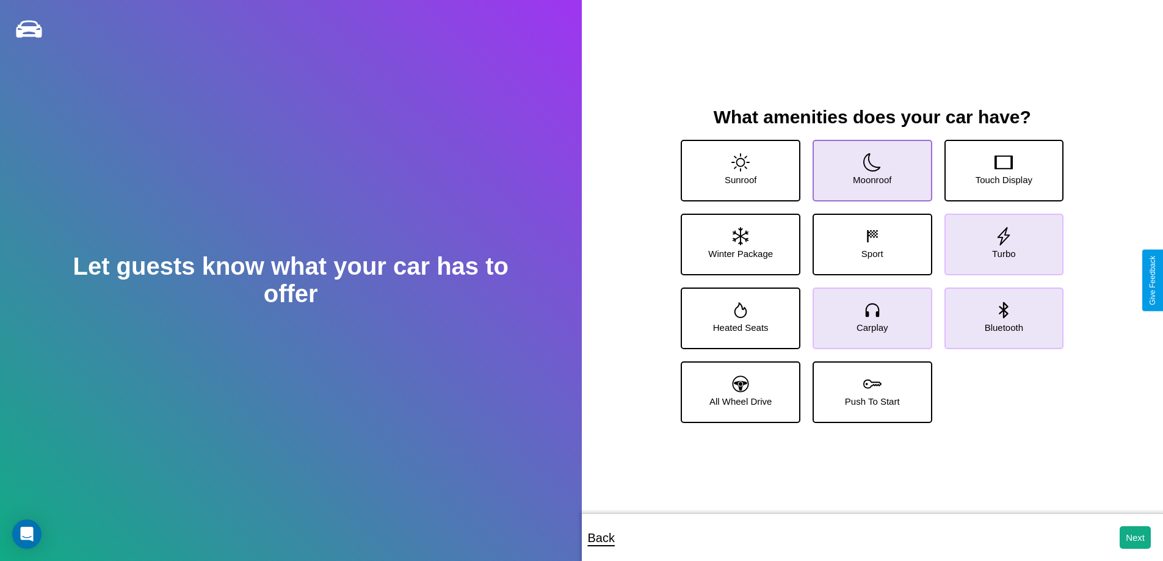
click at [868, 166] on icon at bounding box center [873, 162] width 18 height 18
click at [739, 239] on icon at bounding box center [741, 236] width 16 height 18
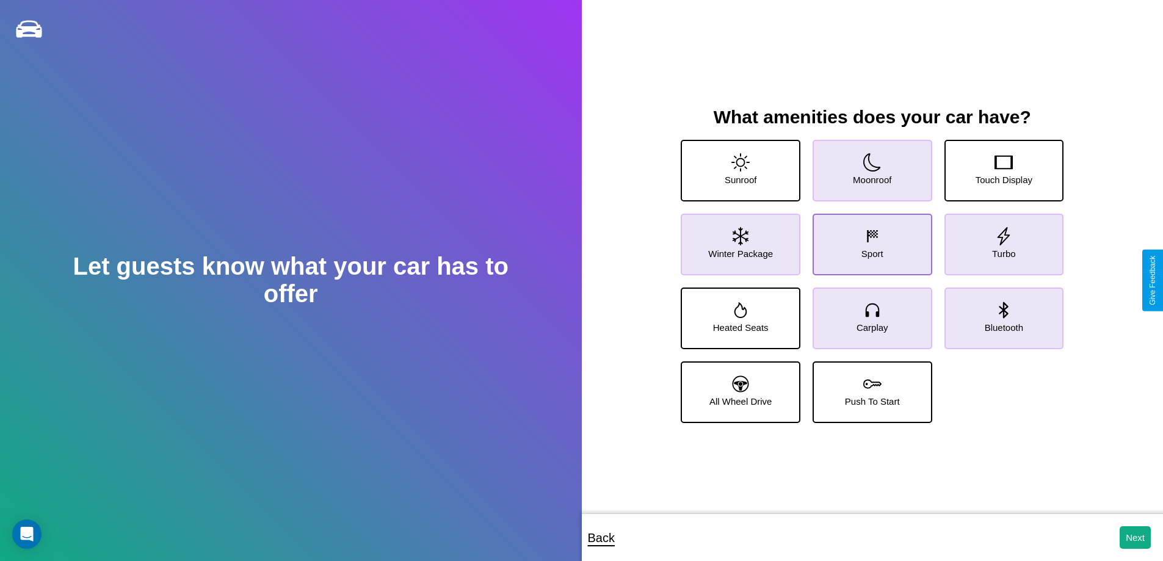
click at [868, 239] on icon at bounding box center [873, 236] width 18 height 18
click at [739, 166] on icon at bounding box center [741, 162] width 18 height 18
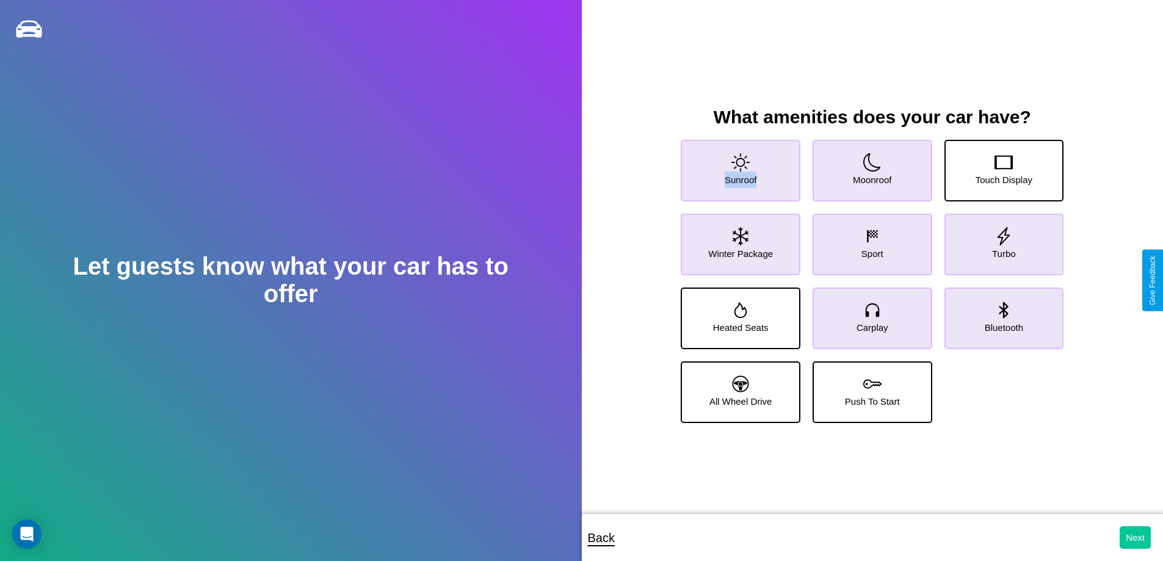
click at [1135, 537] on button "Next" at bounding box center [1135, 537] width 31 height 23
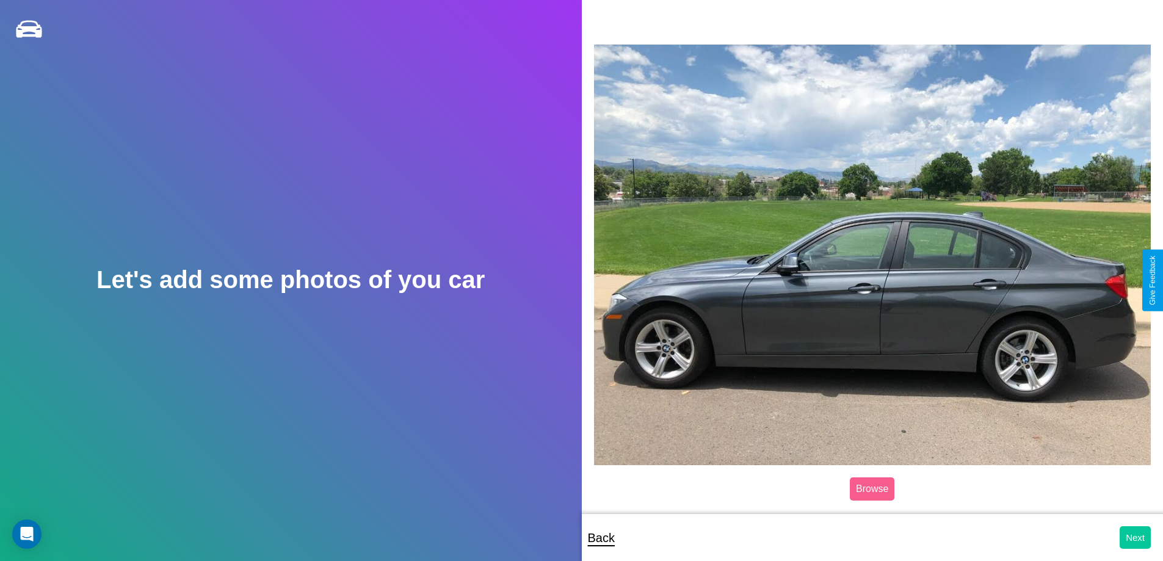
click at [1135, 537] on button "Next" at bounding box center [1135, 537] width 31 height 23
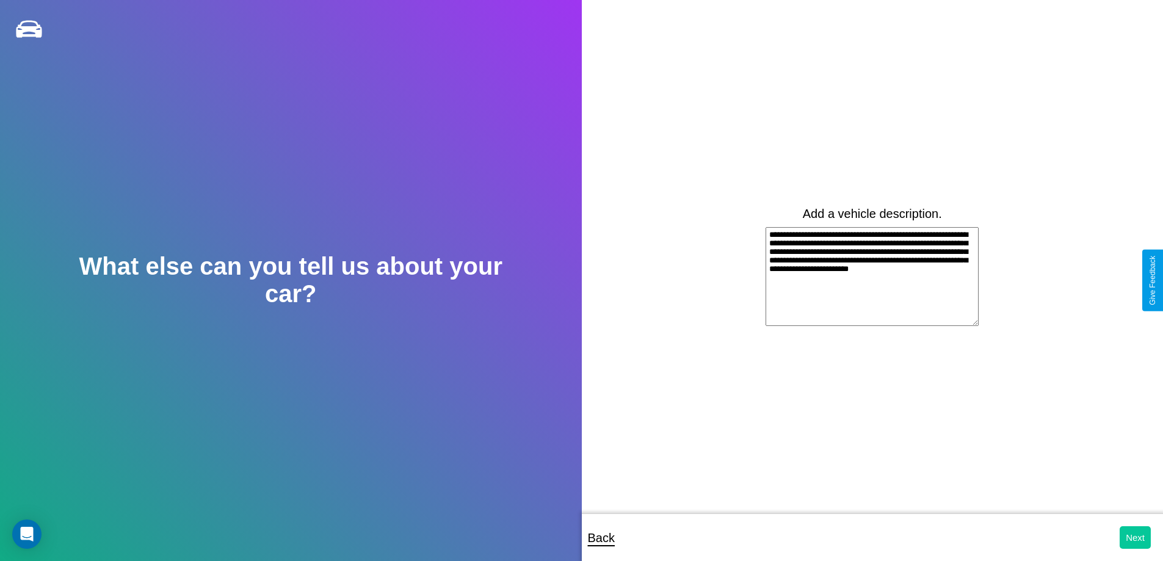
type textarea "**********"
click at [1135, 537] on button "Next" at bounding box center [1135, 537] width 31 height 23
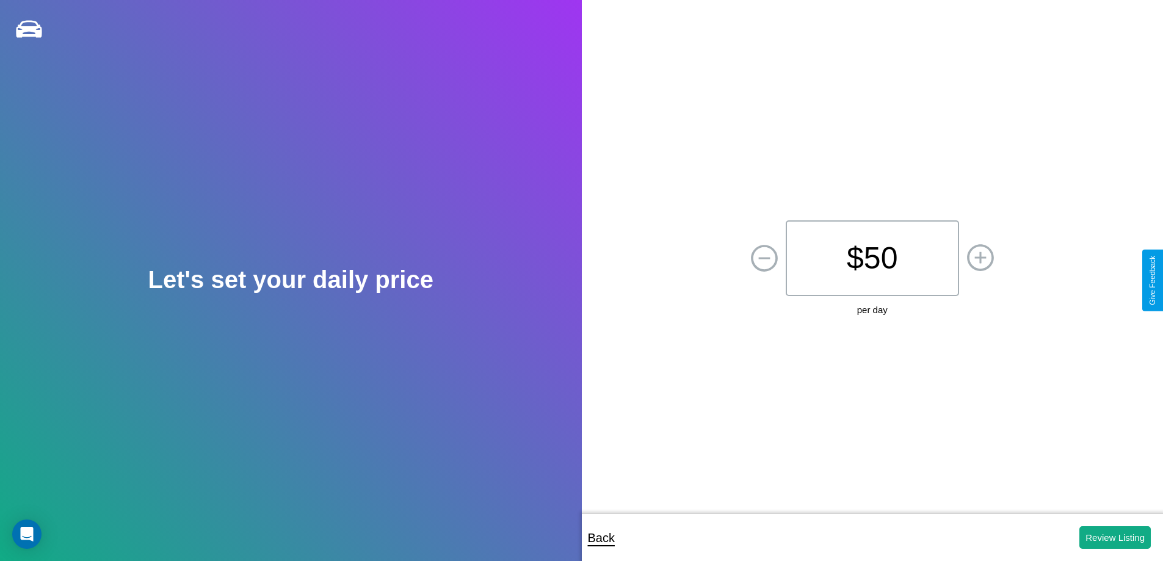
click at [872, 258] on p "$ 50" at bounding box center [872, 258] width 173 height 76
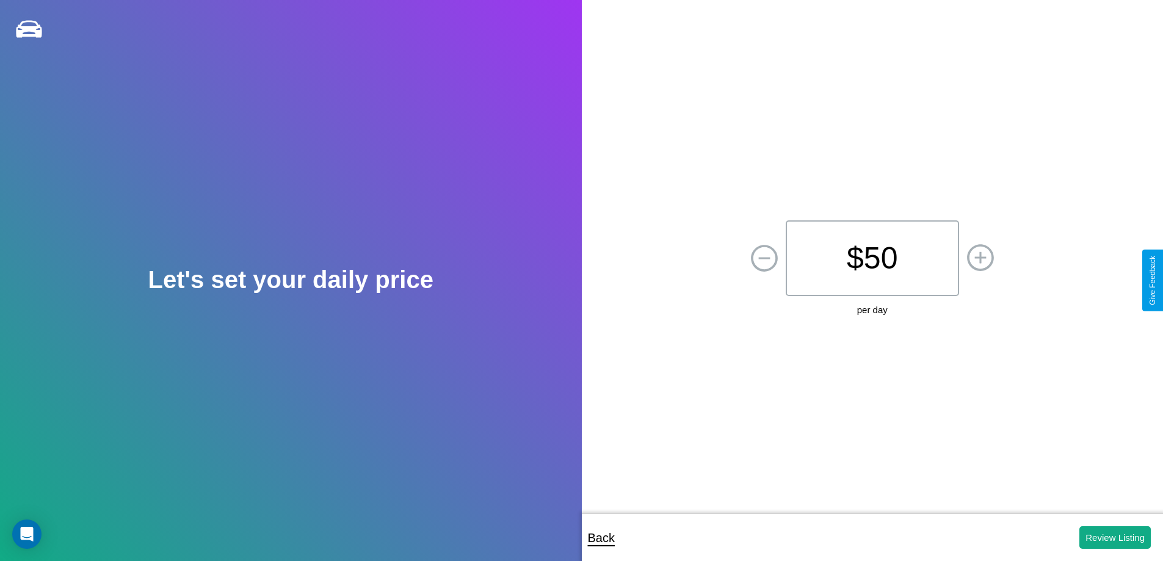
click at [872, 258] on p "$ 50" at bounding box center [872, 258] width 173 height 76
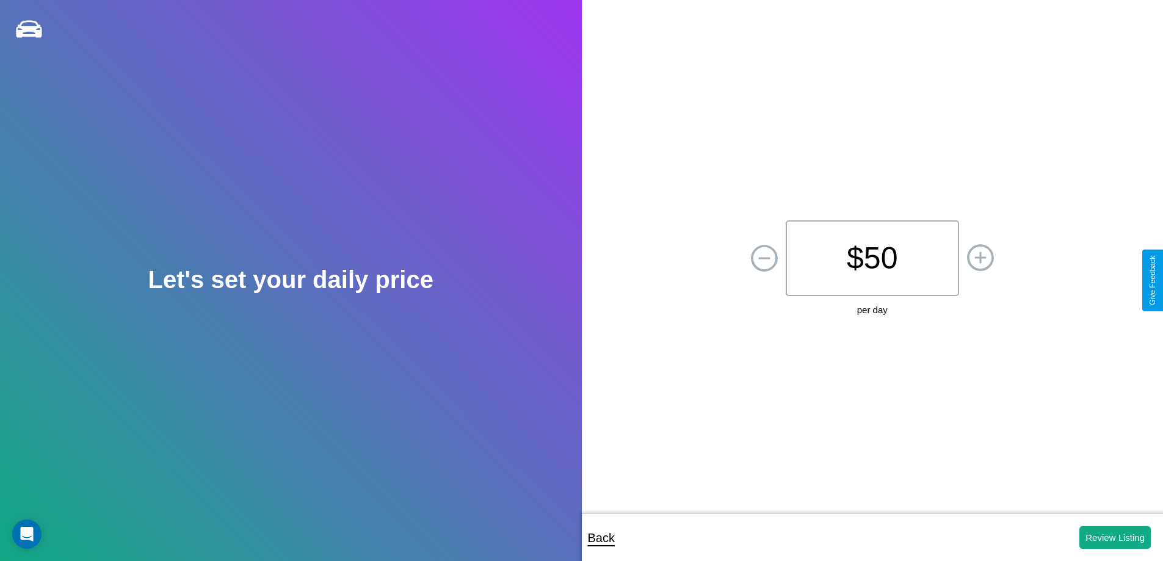
click at [872, 258] on p "$ 50" at bounding box center [872, 258] width 173 height 76
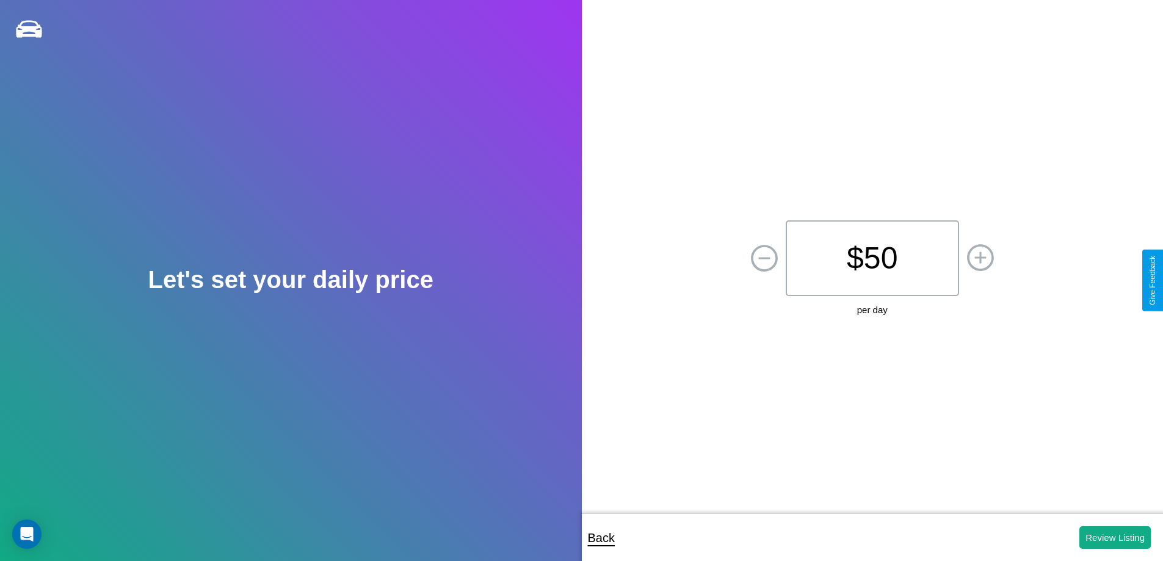
click at [872, 258] on p "$ 50" at bounding box center [872, 258] width 173 height 76
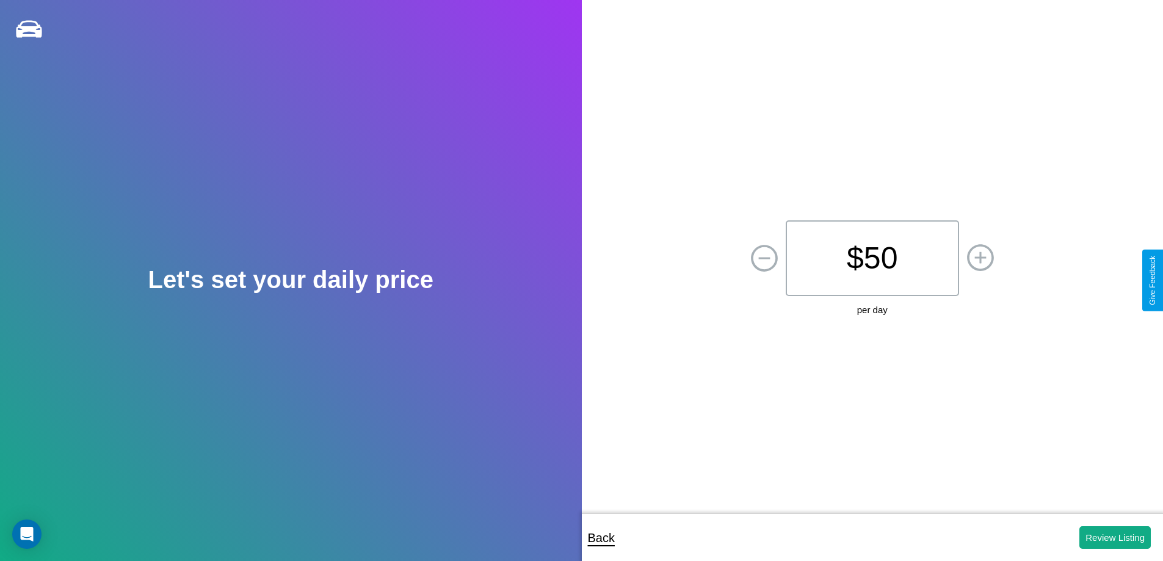
click at [872, 258] on p "$ 50" at bounding box center [872, 258] width 173 height 76
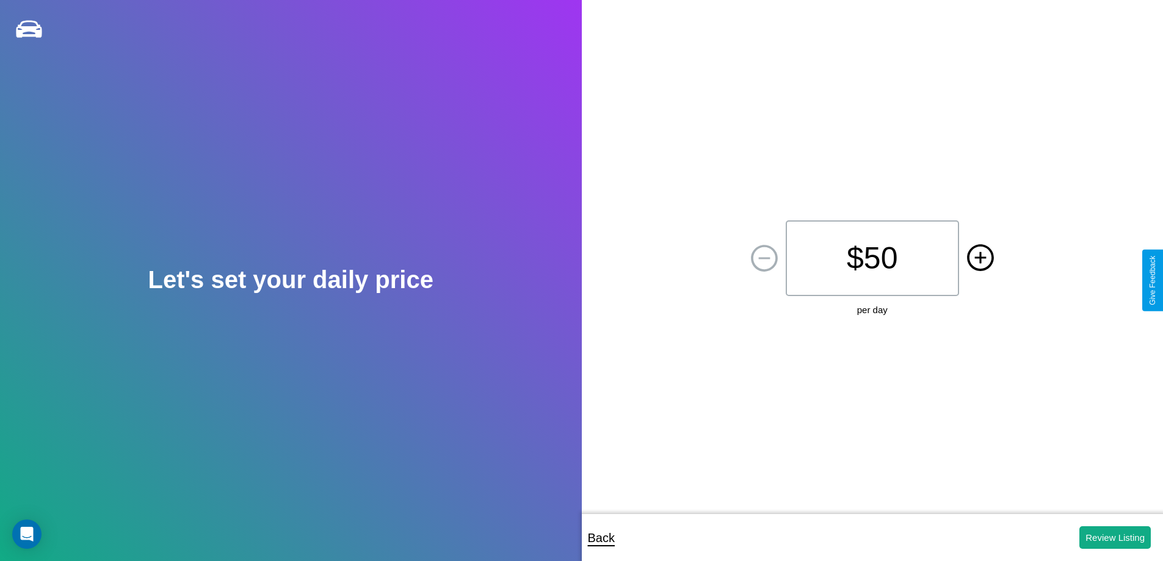
click at [980, 258] on icon at bounding box center [981, 258] width 12 height 12
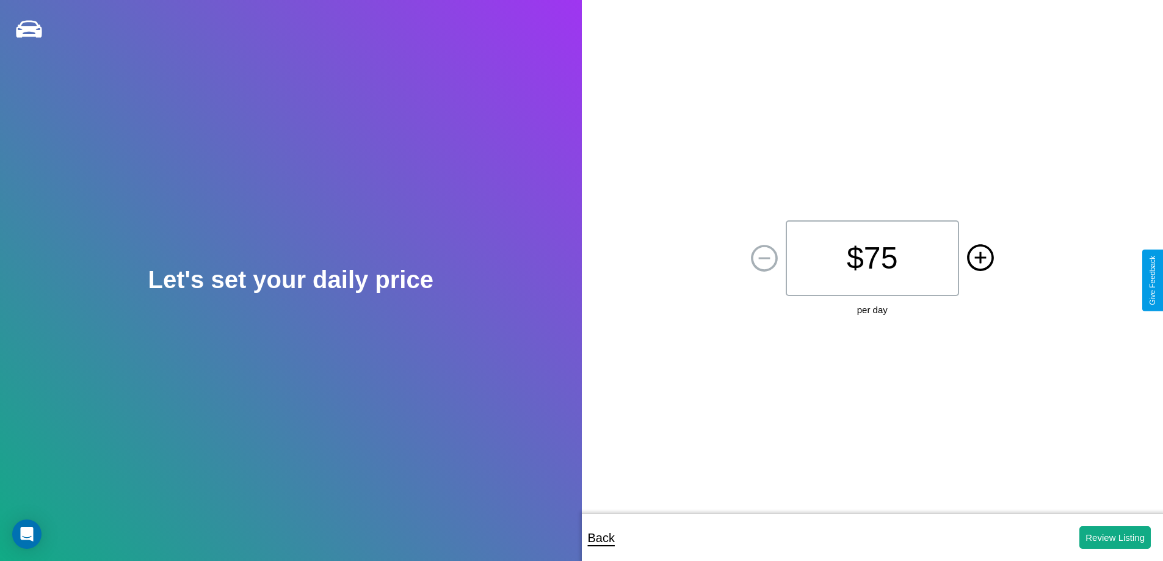
click at [980, 258] on icon at bounding box center [981, 258] width 12 height 12
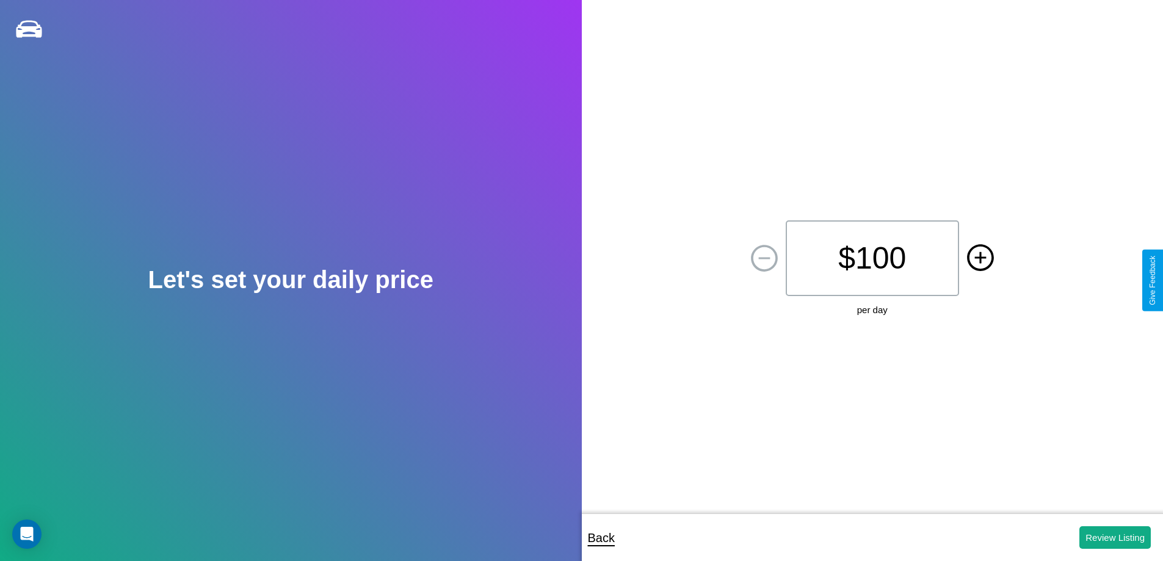
click at [980, 258] on icon at bounding box center [981, 258] width 12 height 12
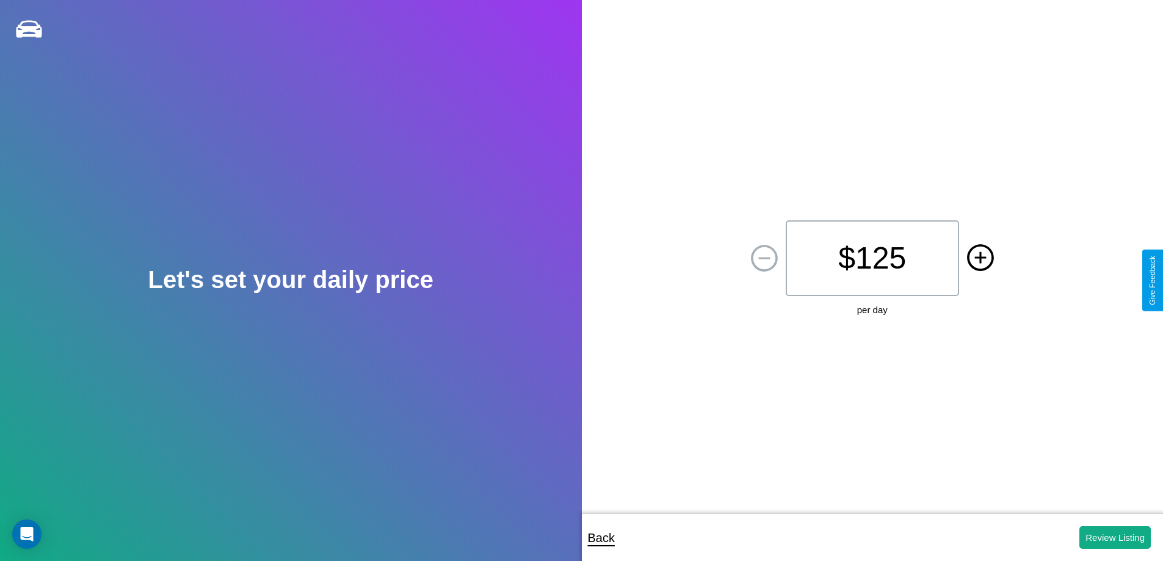
click at [980, 258] on icon at bounding box center [981, 258] width 12 height 12
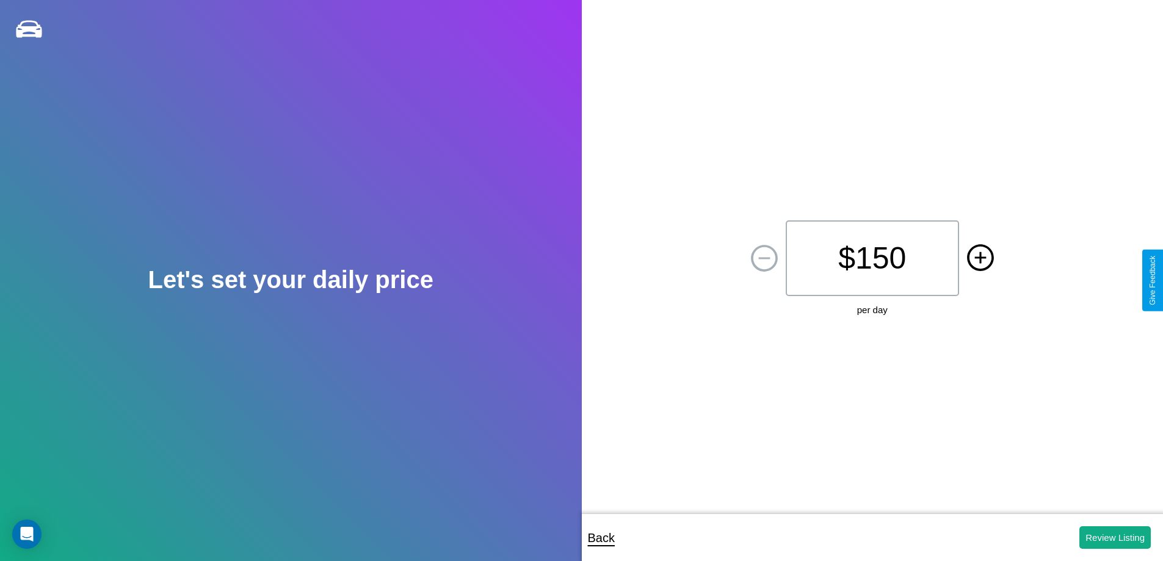
click at [980, 258] on icon at bounding box center [981, 258] width 12 height 12
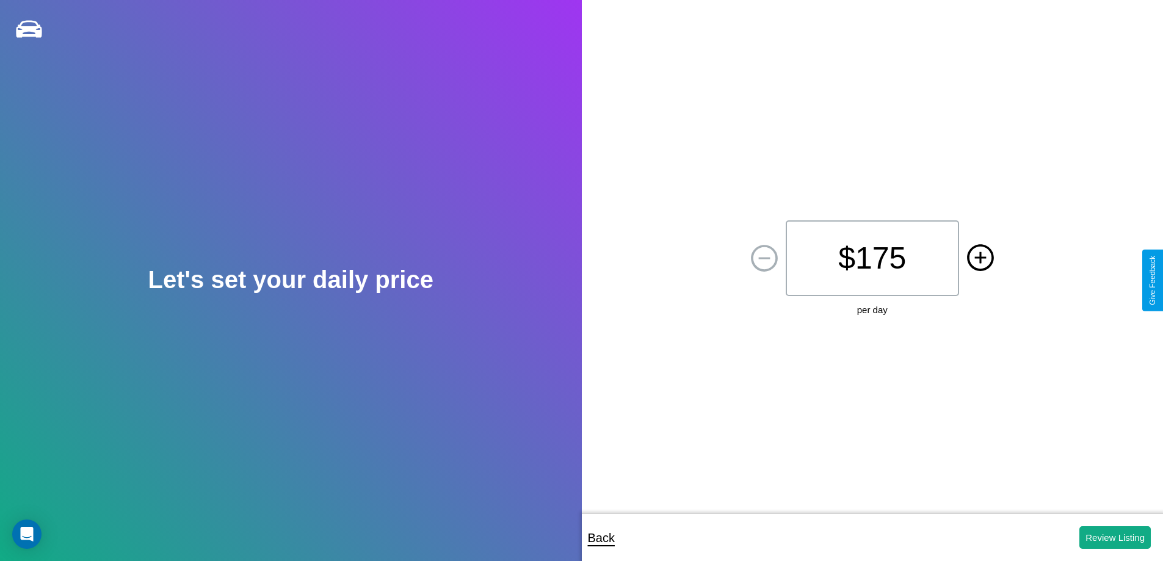
click at [980, 258] on icon at bounding box center [981, 258] width 12 height 12
click at [1115, 537] on button "Review Listing" at bounding box center [1115, 537] width 71 height 23
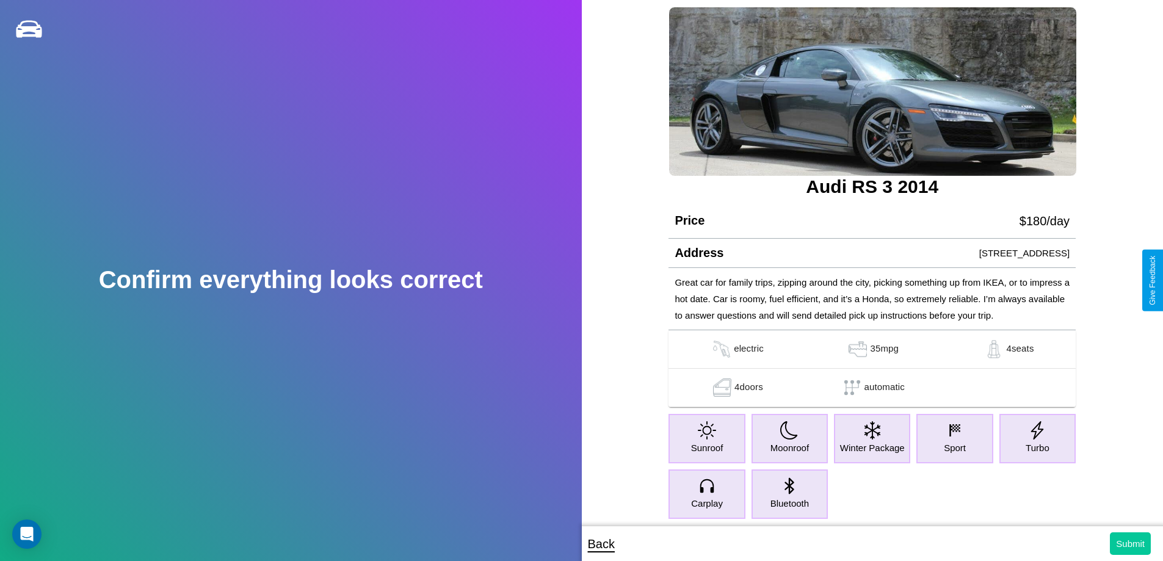
click at [1130, 544] on button "Submit" at bounding box center [1130, 544] width 41 height 23
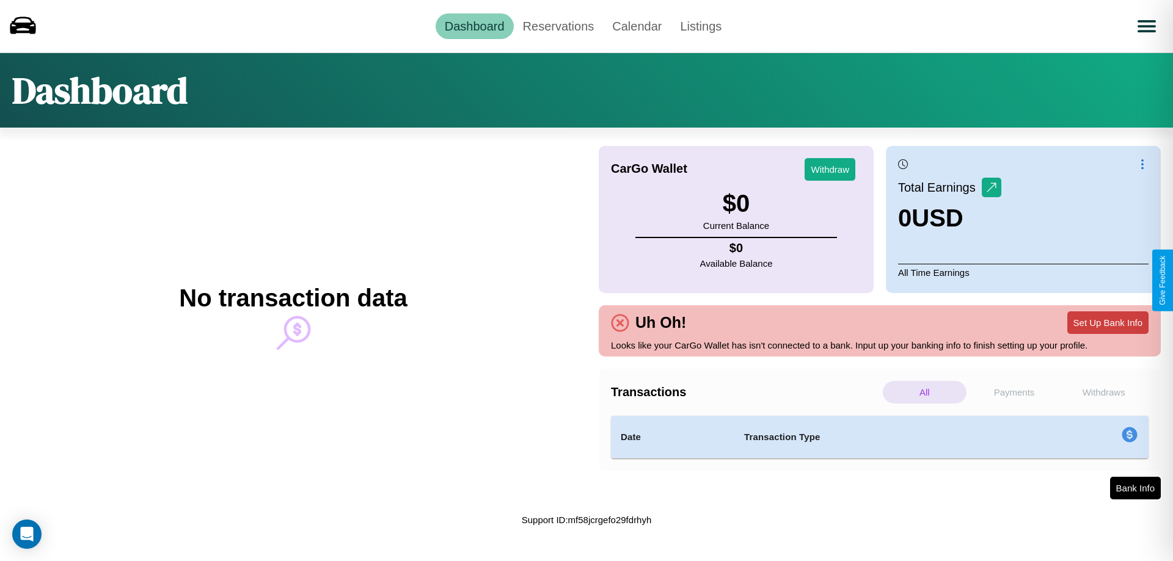
click at [1107, 322] on button "Set Up Bank Info" at bounding box center [1107, 322] width 81 height 23
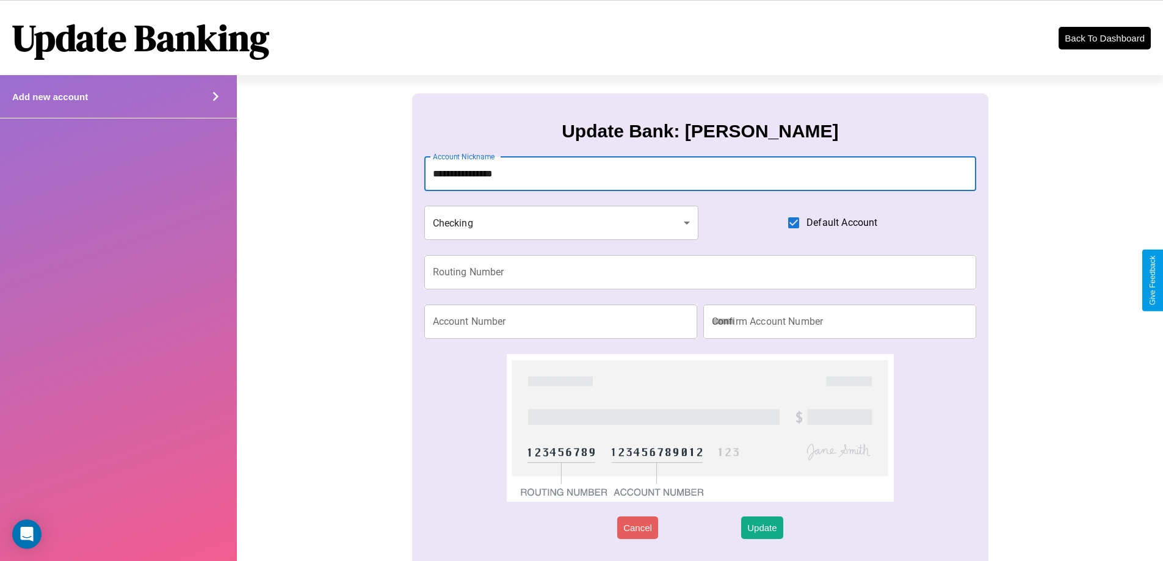
type input "**********"
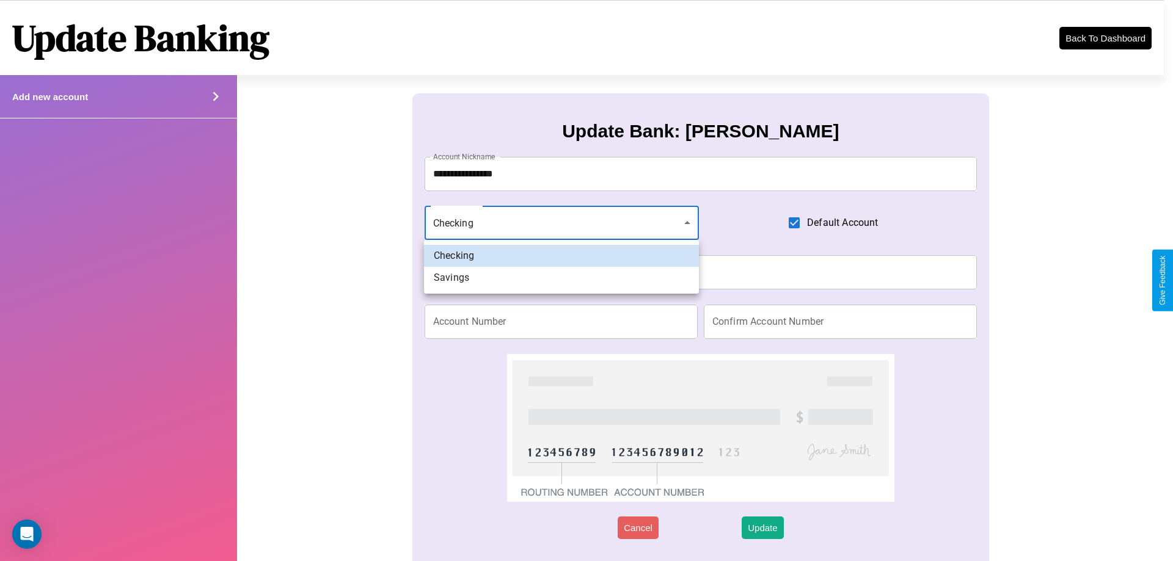
click at [561, 223] on div at bounding box center [586, 280] width 1173 height 561
